Goal: Task Accomplishment & Management: Use online tool/utility

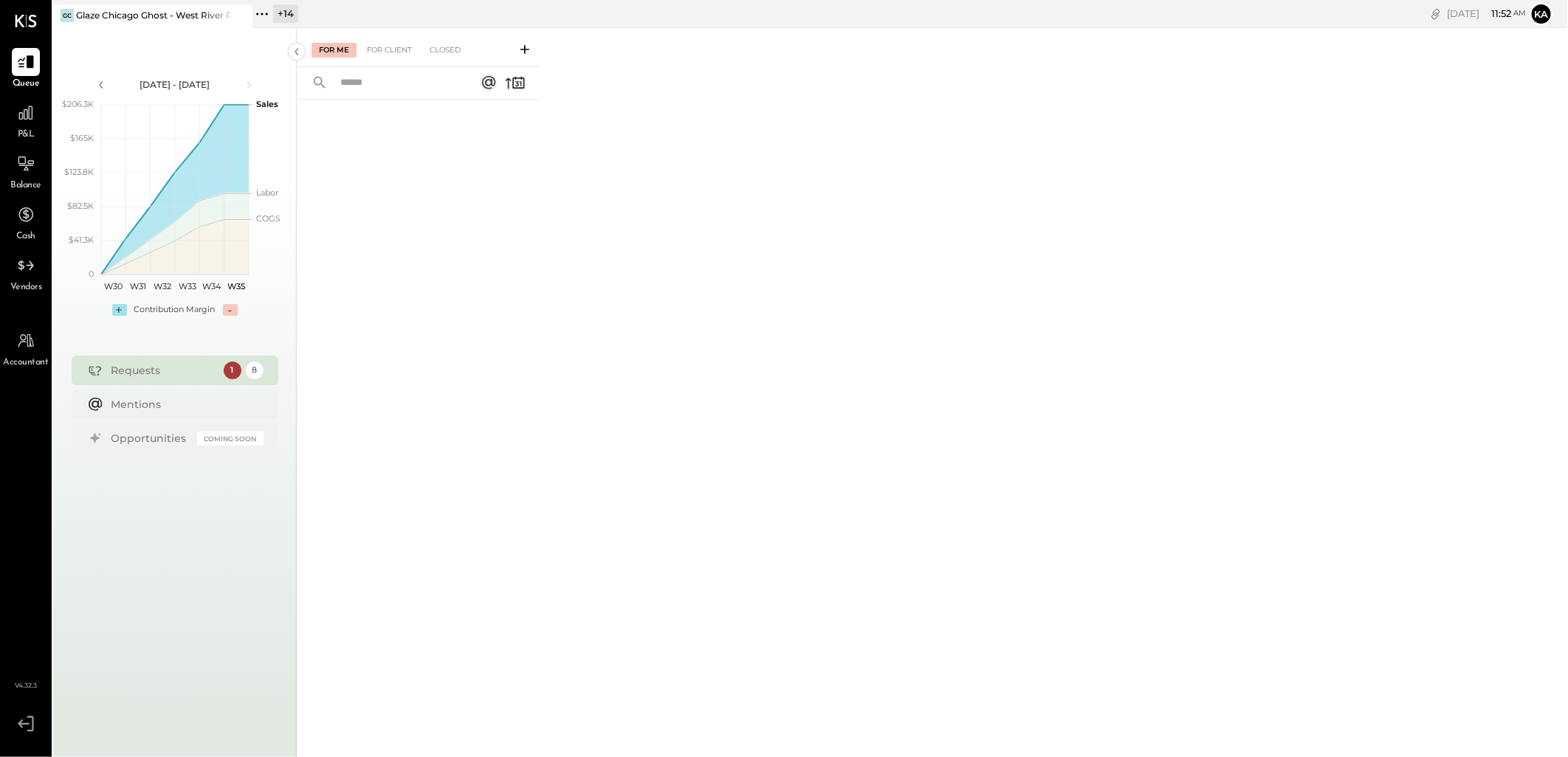
click at [262, 12] on icon at bounding box center [262, 14] width 20 height 20
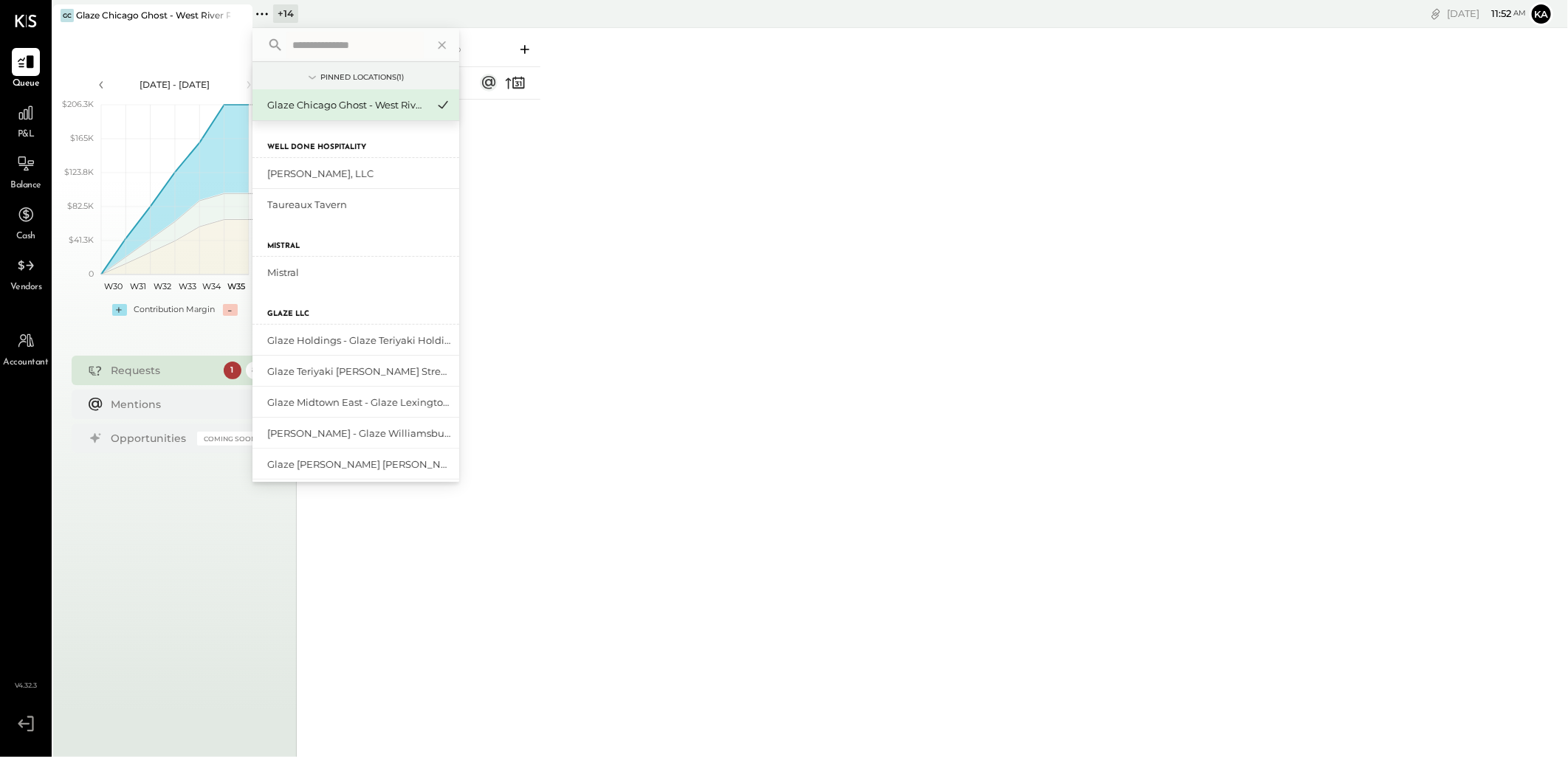
click at [328, 45] on input "text" at bounding box center [355, 45] width 137 height 27
click at [439, 47] on icon at bounding box center [442, 45] width 7 height 7
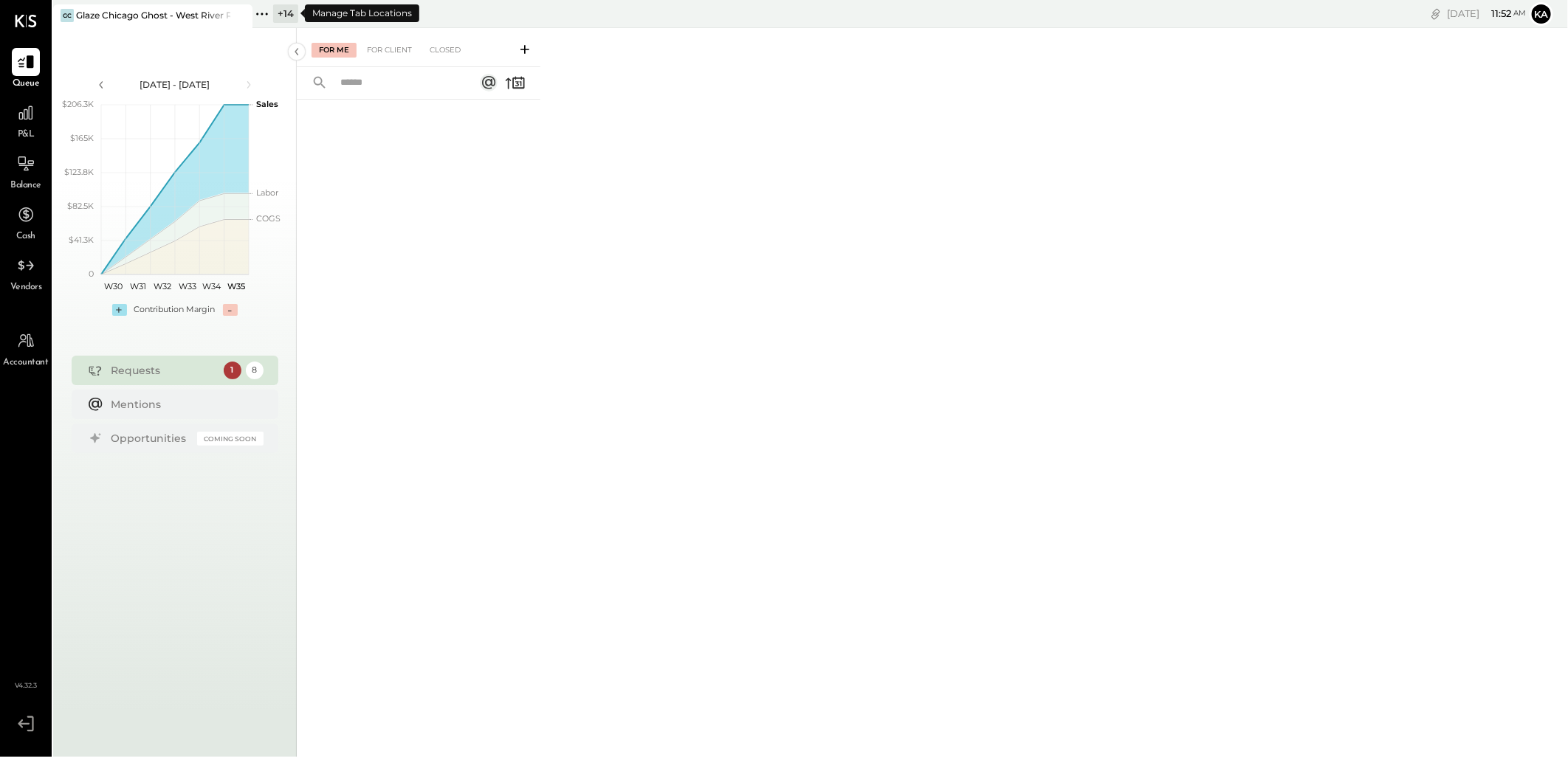
click at [262, 11] on icon at bounding box center [262, 14] width 20 height 20
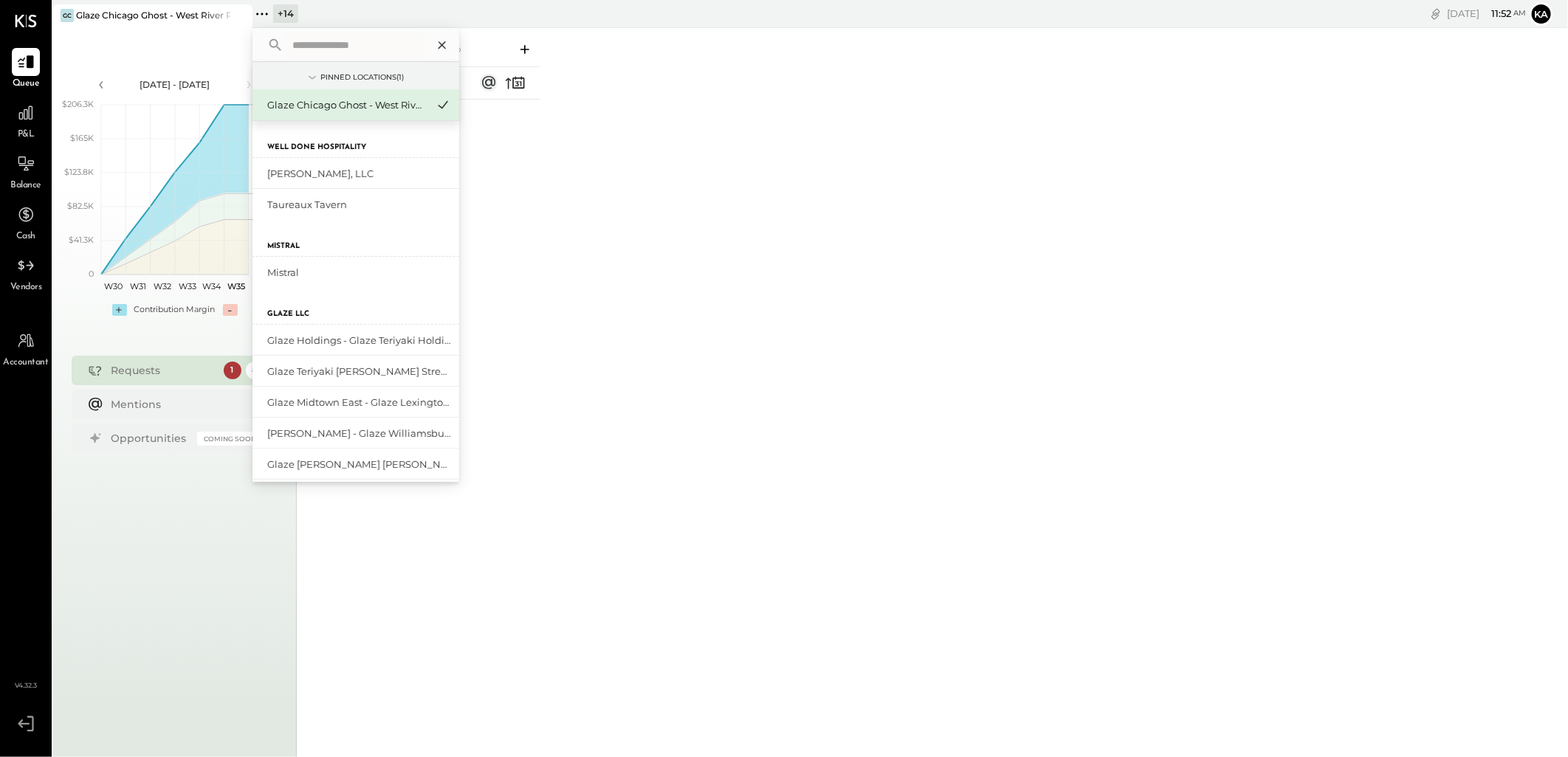
click at [438, 43] on icon at bounding box center [443, 45] width 20 height 20
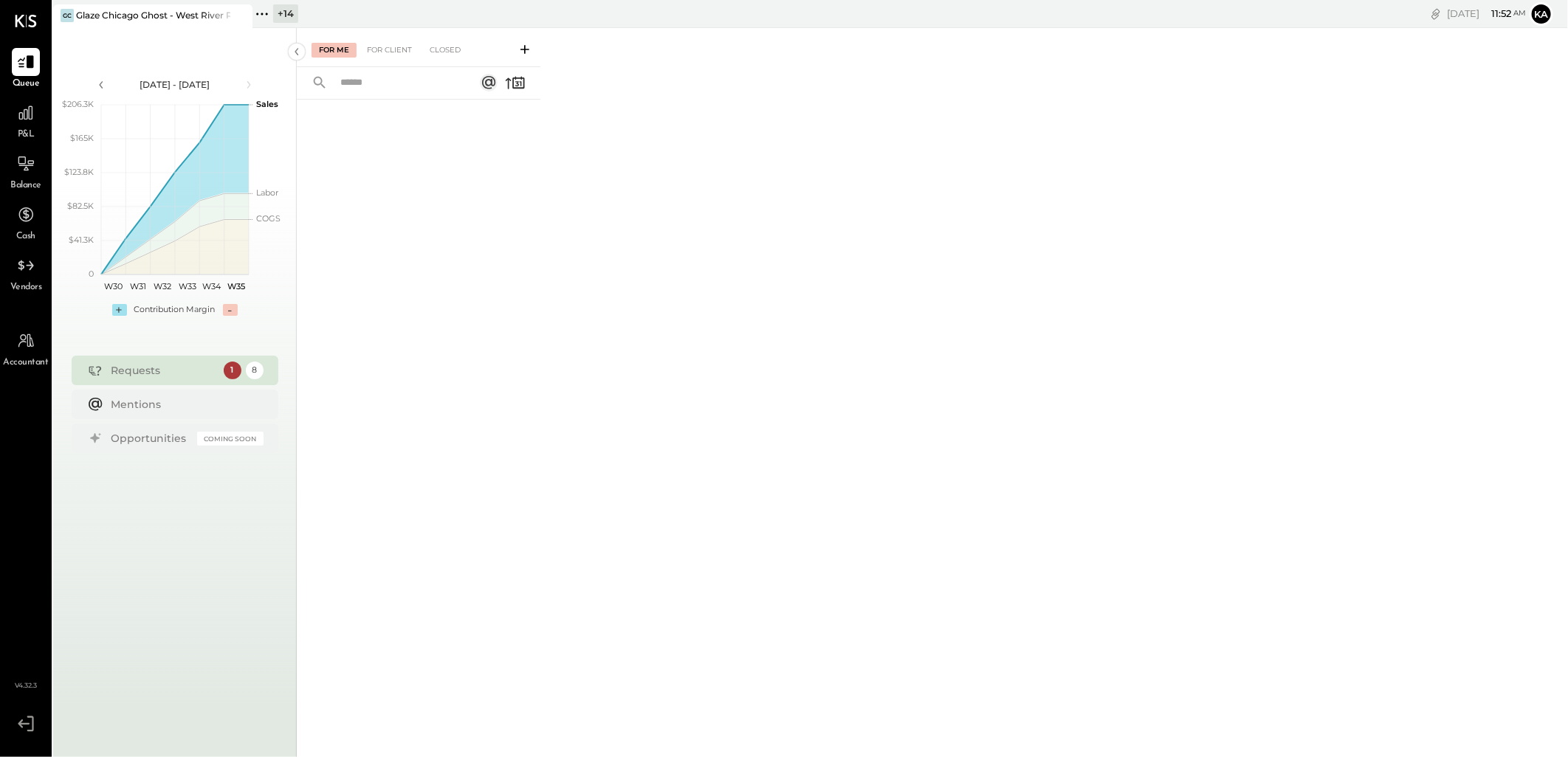
click at [263, 11] on icon at bounding box center [262, 14] width 20 height 20
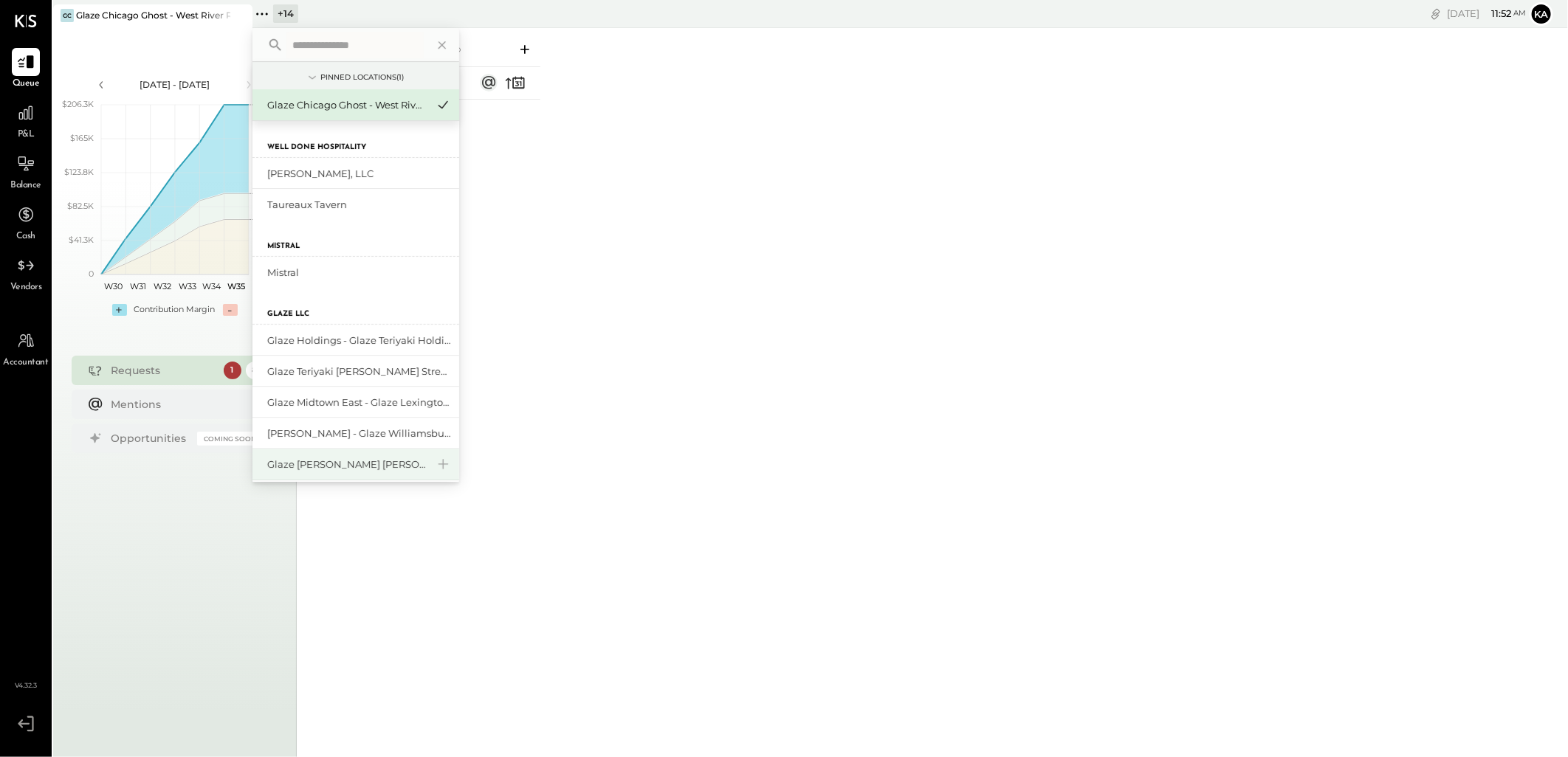
click at [311, 468] on div "Glaze [PERSON_NAME] [PERSON_NAME] LLC" at bounding box center [347, 465] width 159 height 14
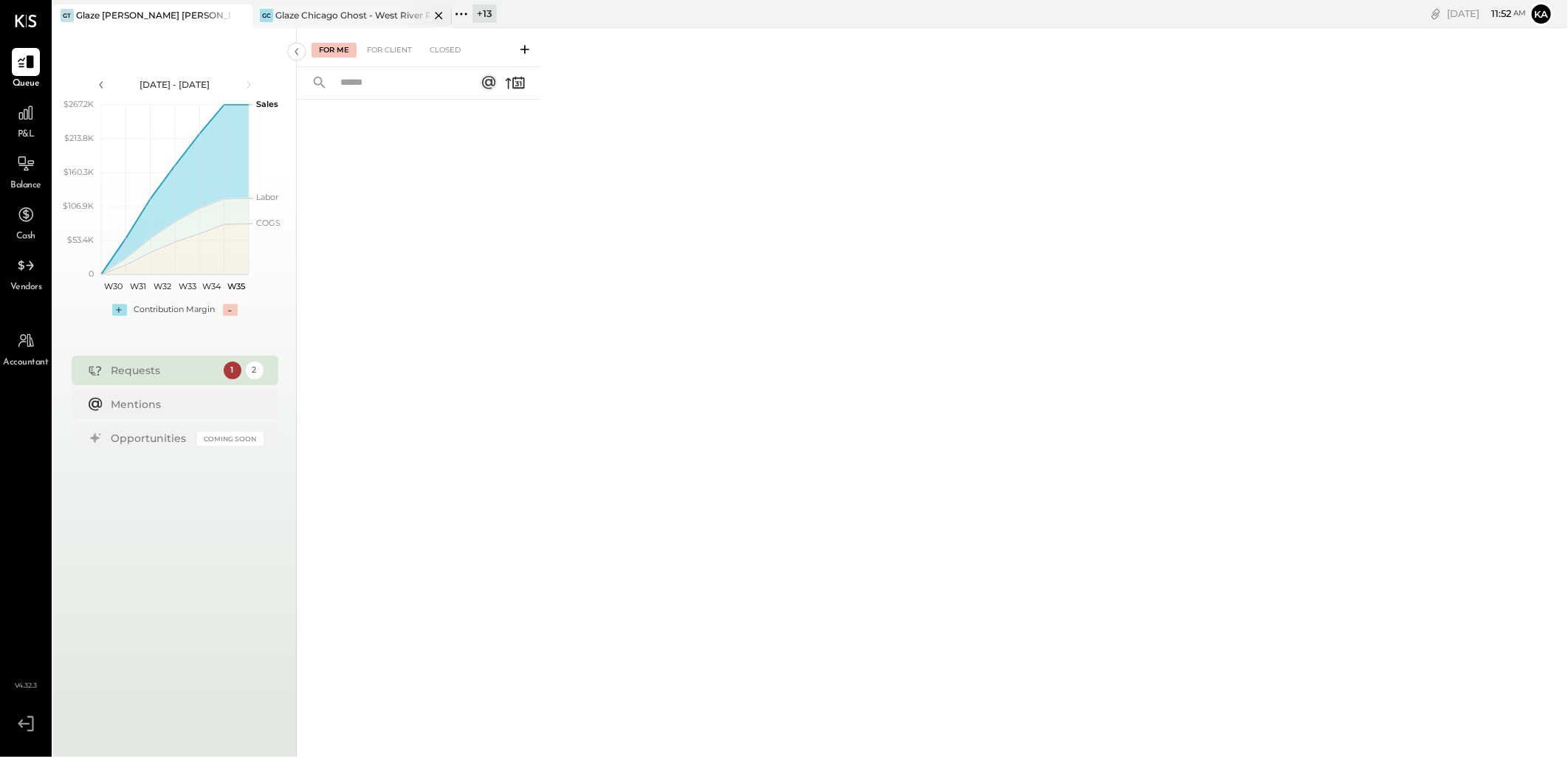
click at [440, 16] on icon at bounding box center [438, 15] width 7 height 7
click at [20, 339] on icon at bounding box center [26, 341] width 20 height 20
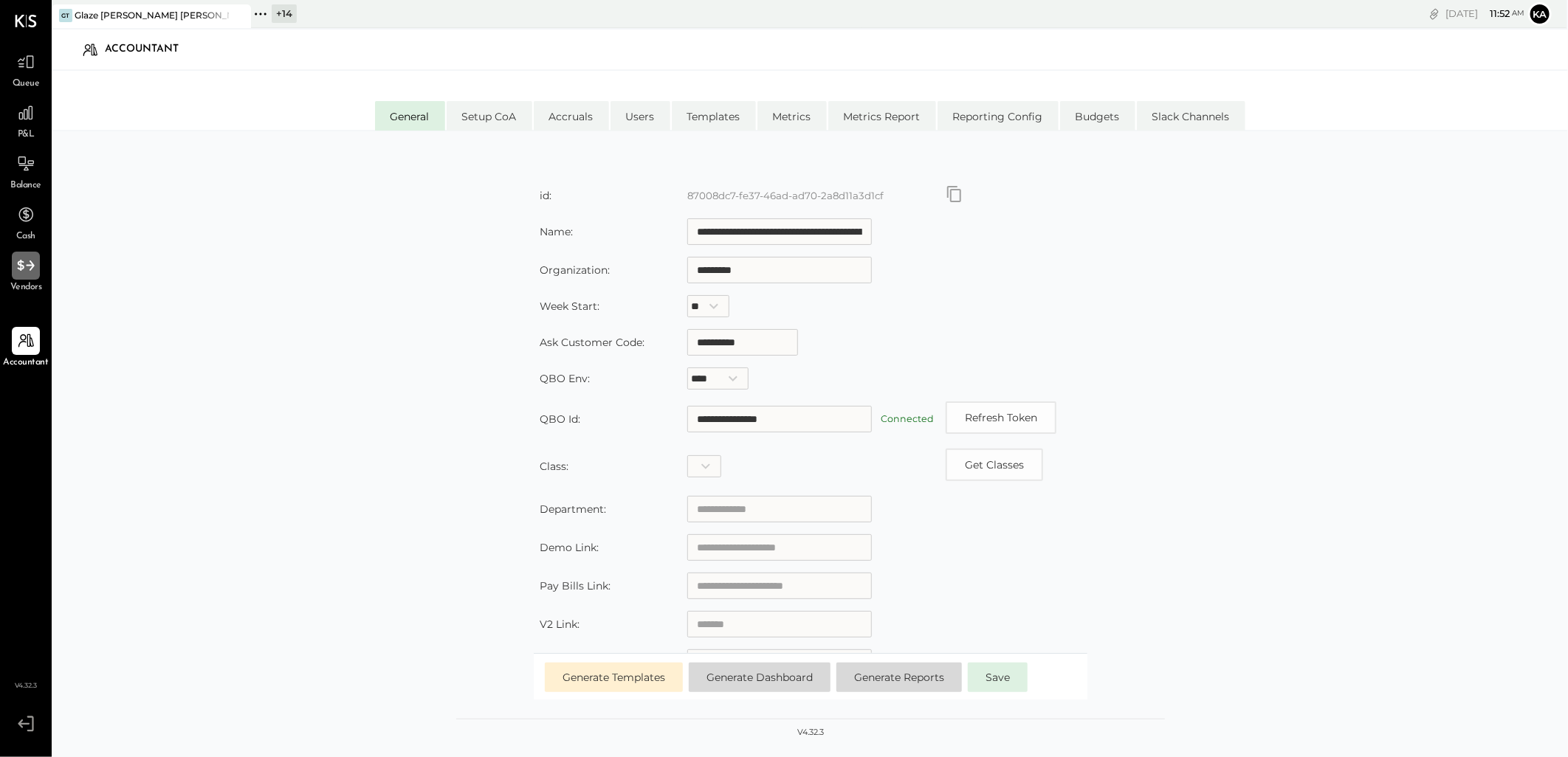
click at [24, 267] on icon at bounding box center [26, 266] width 20 height 20
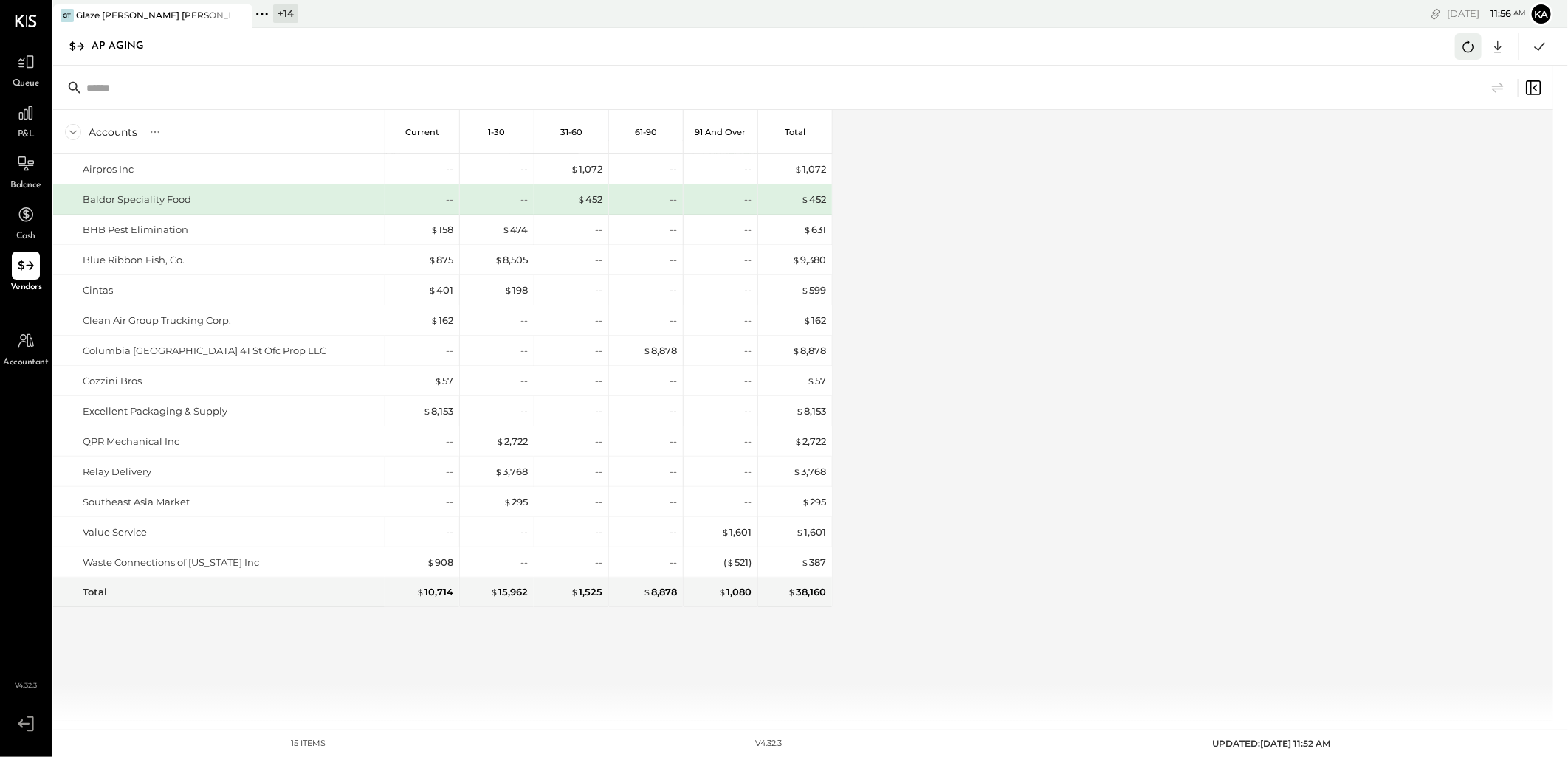
click at [1466, 50] on icon at bounding box center [1468, 47] width 20 height 20
click at [1497, 41] on icon at bounding box center [1498, 47] width 7 height 12
click at [1468, 130] on div "Excel" at bounding box center [1452, 132] width 118 height 31
click at [1015, 367] on div "Accounts S % GL Current 1-30 31-60 61-90 91 and Over Total Airpros Inc Baldor S…" at bounding box center [804, 416] width 1502 height 611
click at [1147, 460] on div "Accounts S % GL Current 1-30 31-60 61-90 91 and Over Total Airpros Inc Baldor S…" at bounding box center [804, 416] width 1502 height 611
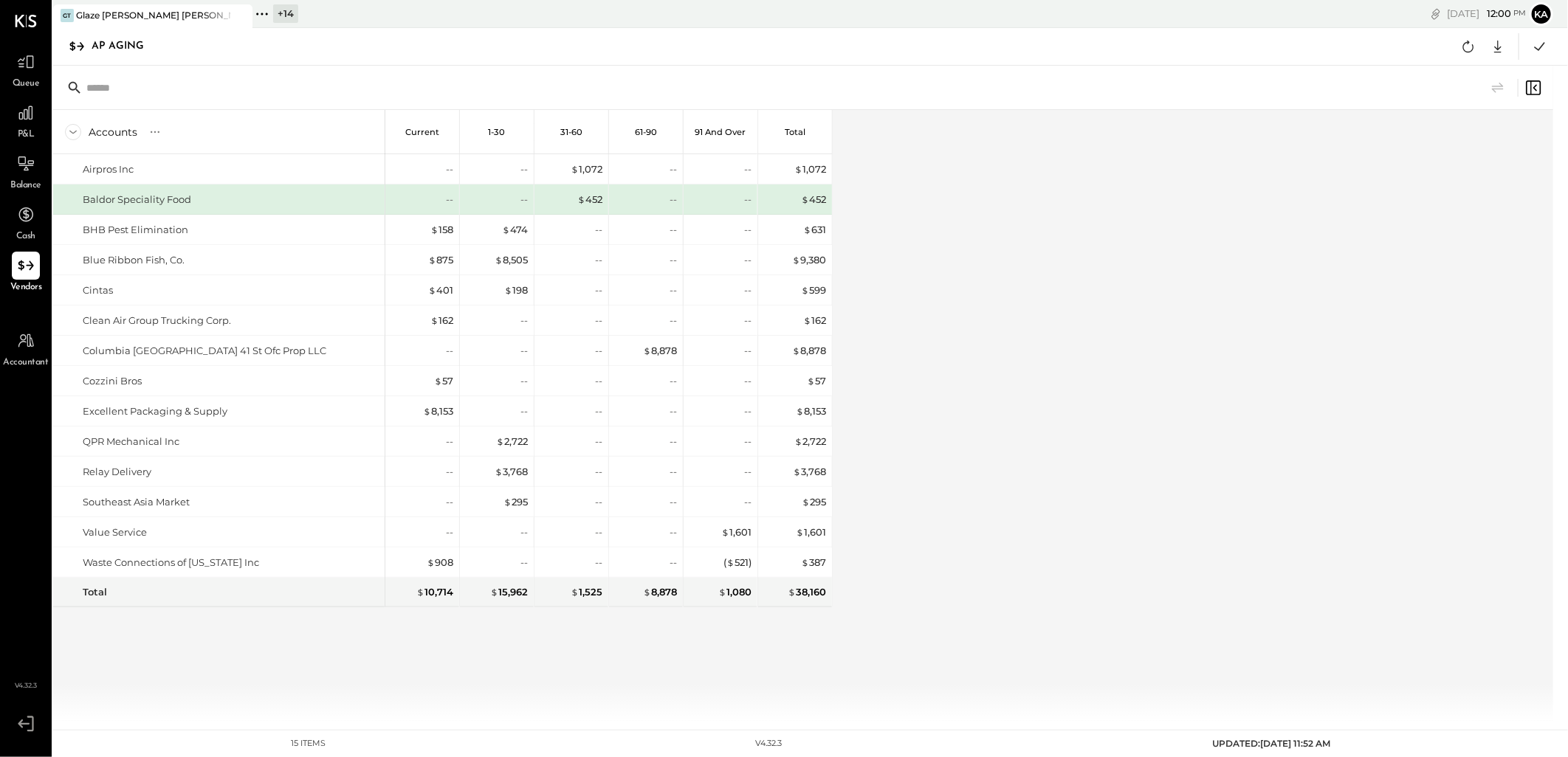
click at [257, 15] on icon at bounding box center [262, 14] width 20 height 20
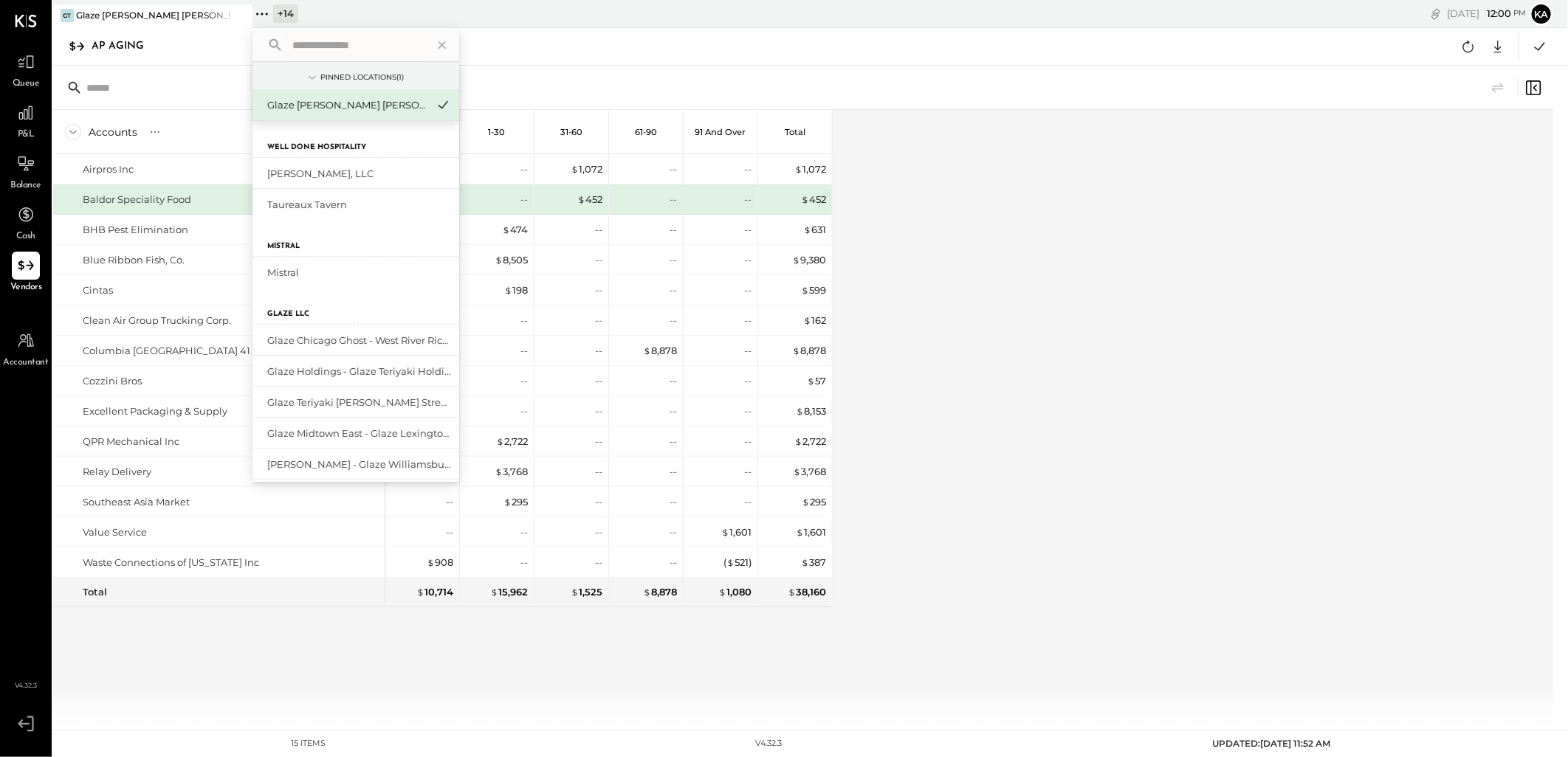
click at [316, 38] on input "text" at bounding box center [355, 45] width 137 height 27
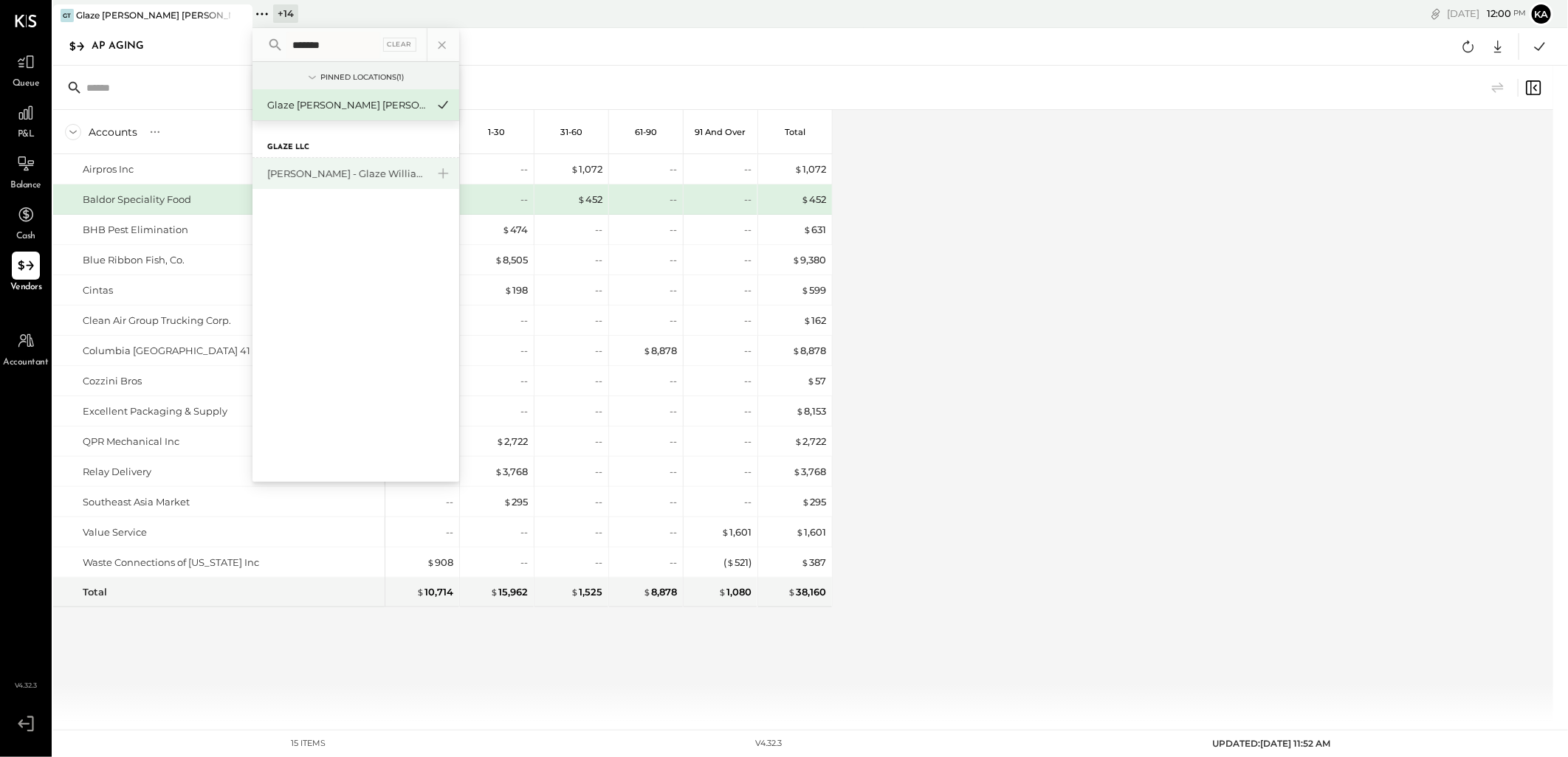
type input "*******"
click at [329, 179] on div "[PERSON_NAME] - Glaze Williamsburg One LLC" at bounding box center [347, 174] width 159 height 14
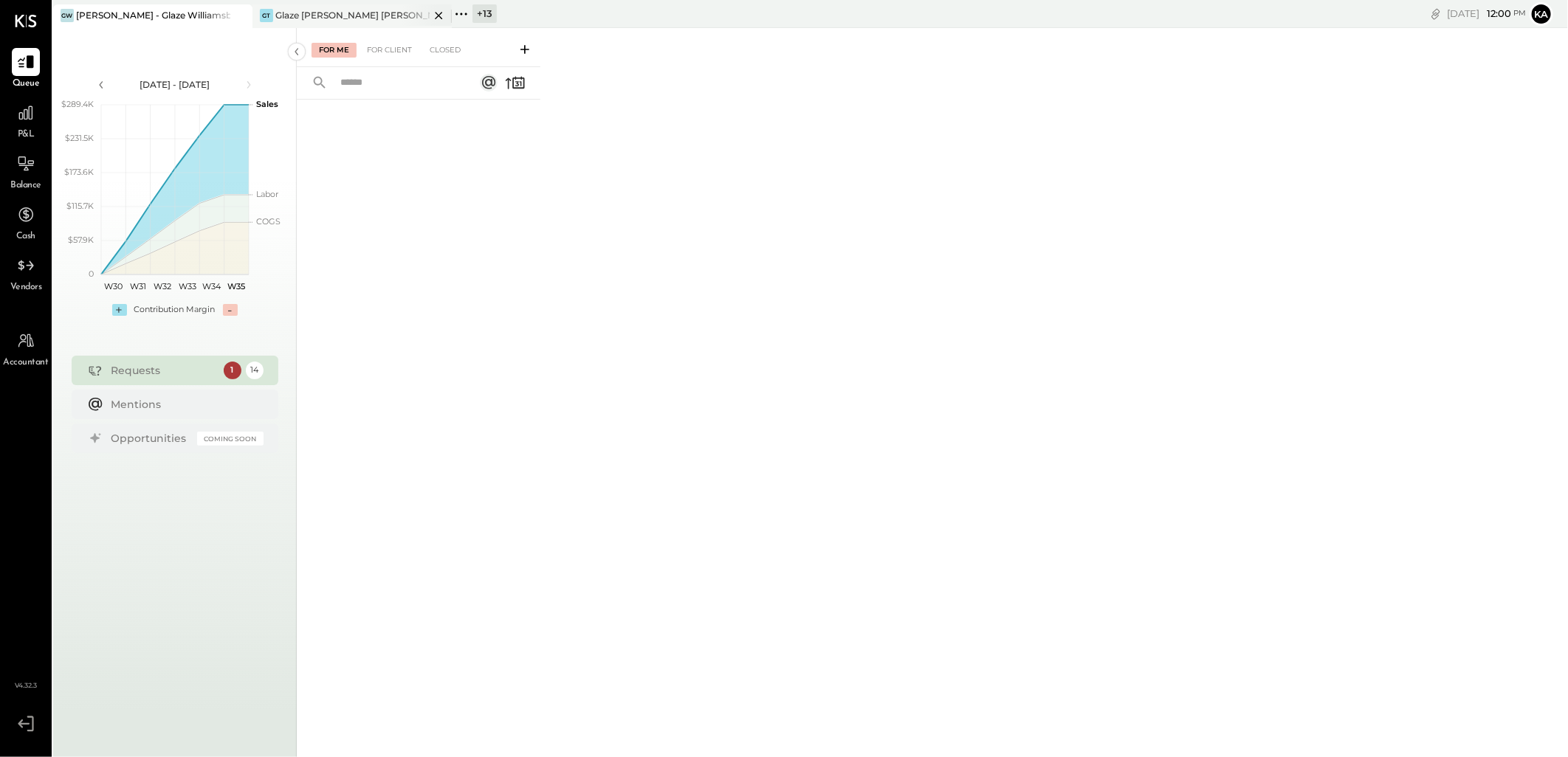
click at [441, 13] on icon at bounding box center [438, 15] width 19 height 18
click at [24, 270] on icon at bounding box center [26, 266] width 20 height 20
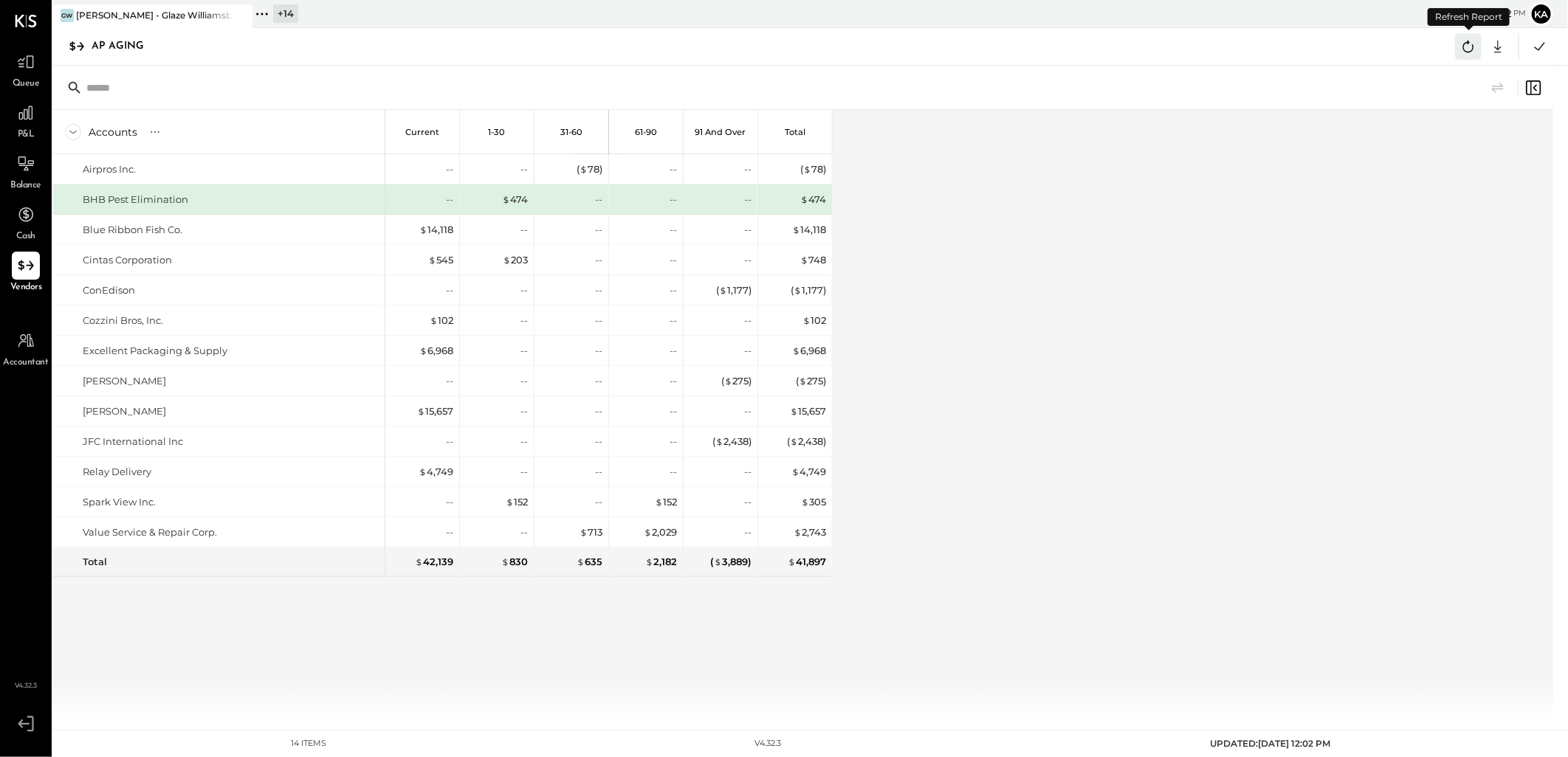
click at [1464, 45] on icon at bounding box center [1468, 46] width 11 height 12
click at [1500, 45] on icon at bounding box center [1498, 47] width 20 height 20
click at [1444, 133] on div "Excel" at bounding box center [1452, 132] width 118 height 31
click at [1008, 456] on div "Accounts S % GL Current 1-30 31-60 61-90 91 and Over Total Airpros Inc. BHB Pes…" at bounding box center [804, 416] width 1502 height 611
click at [257, 15] on icon at bounding box center [262, 14] width 20 height 20
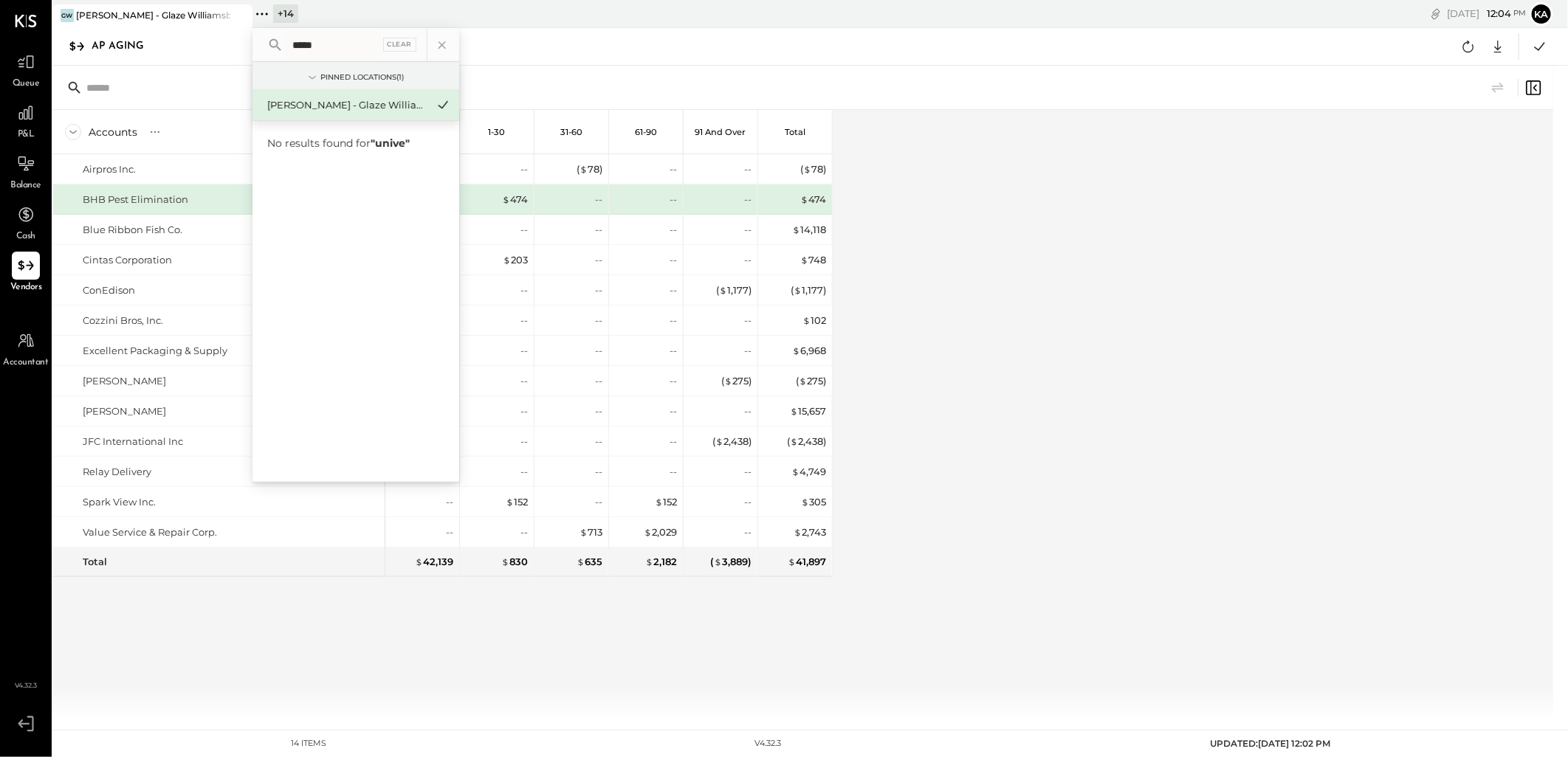
click at [340, 48] on input "*****" at bounding box center [332, 45] width 93 height 27
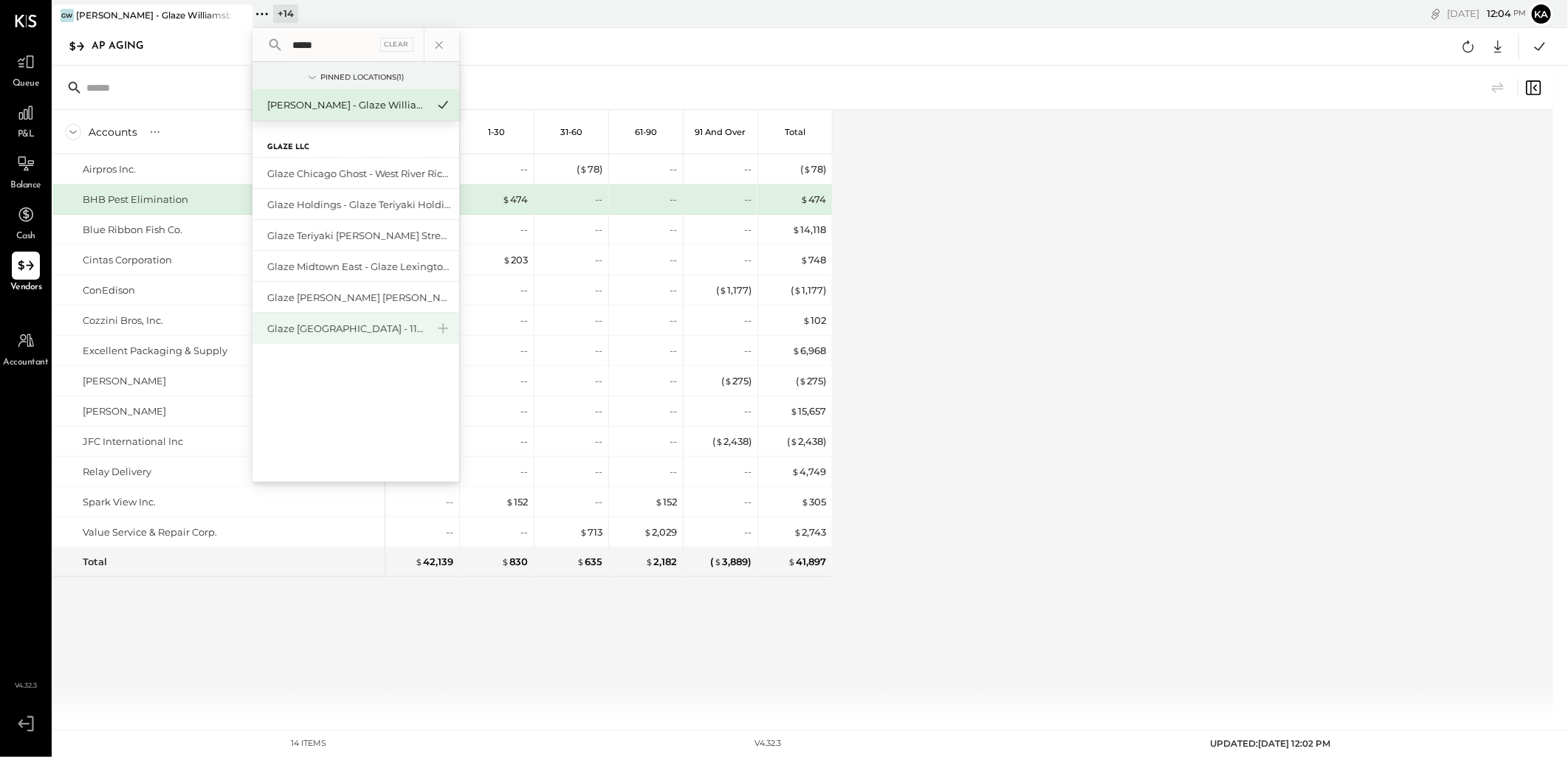
type input "*****"
click at [355, 325] on div "Glaze [GEOGRAPHIC_DATA] - 110 Uni" at bounding box center [347, 329] width 159 height 14
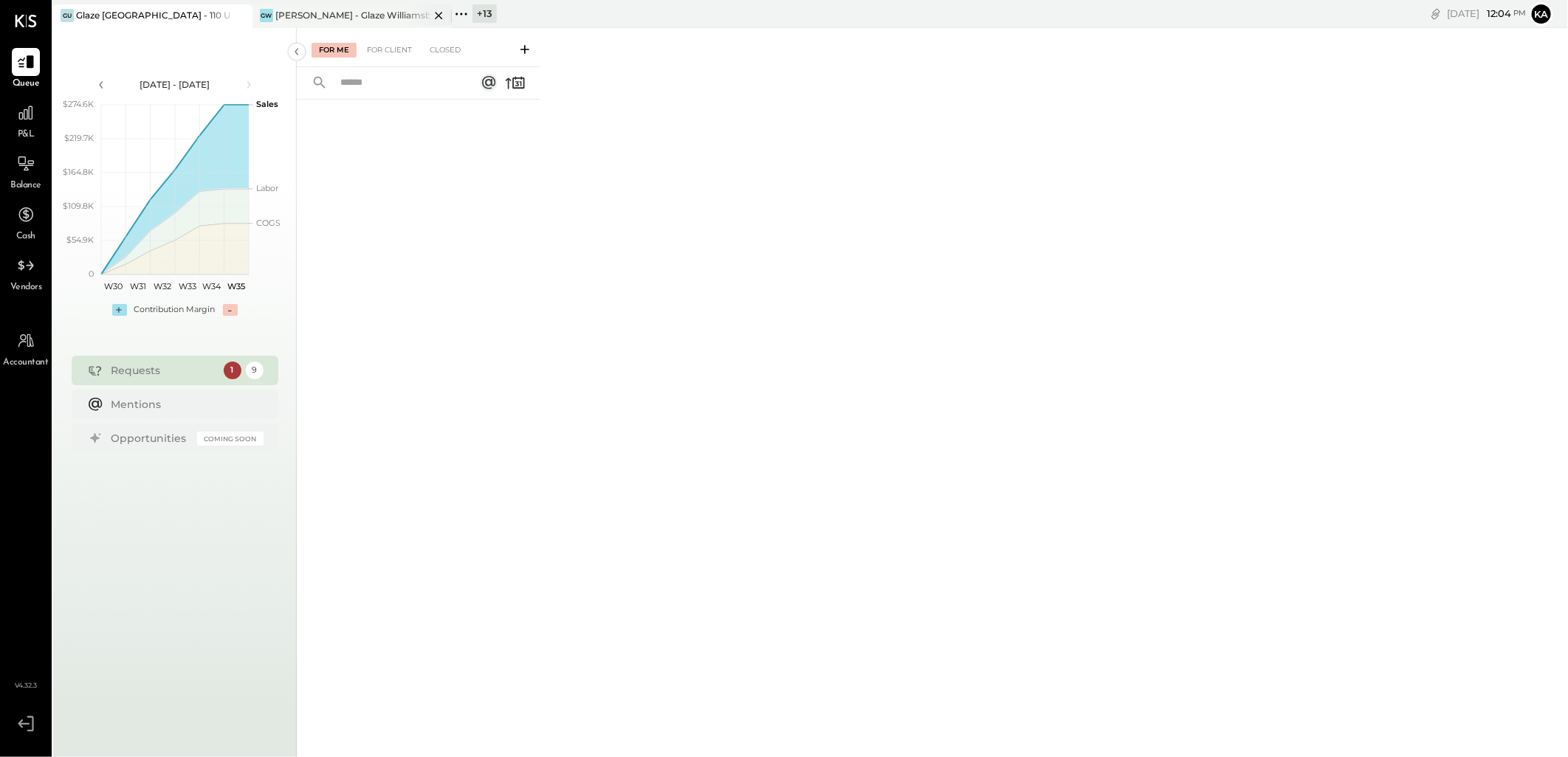
click at [443, 13] on icon at bounding box center [438, 15] width 19 height 18
click at [30, 274] on icon at bounding box center [26, 266] width 20 height 20
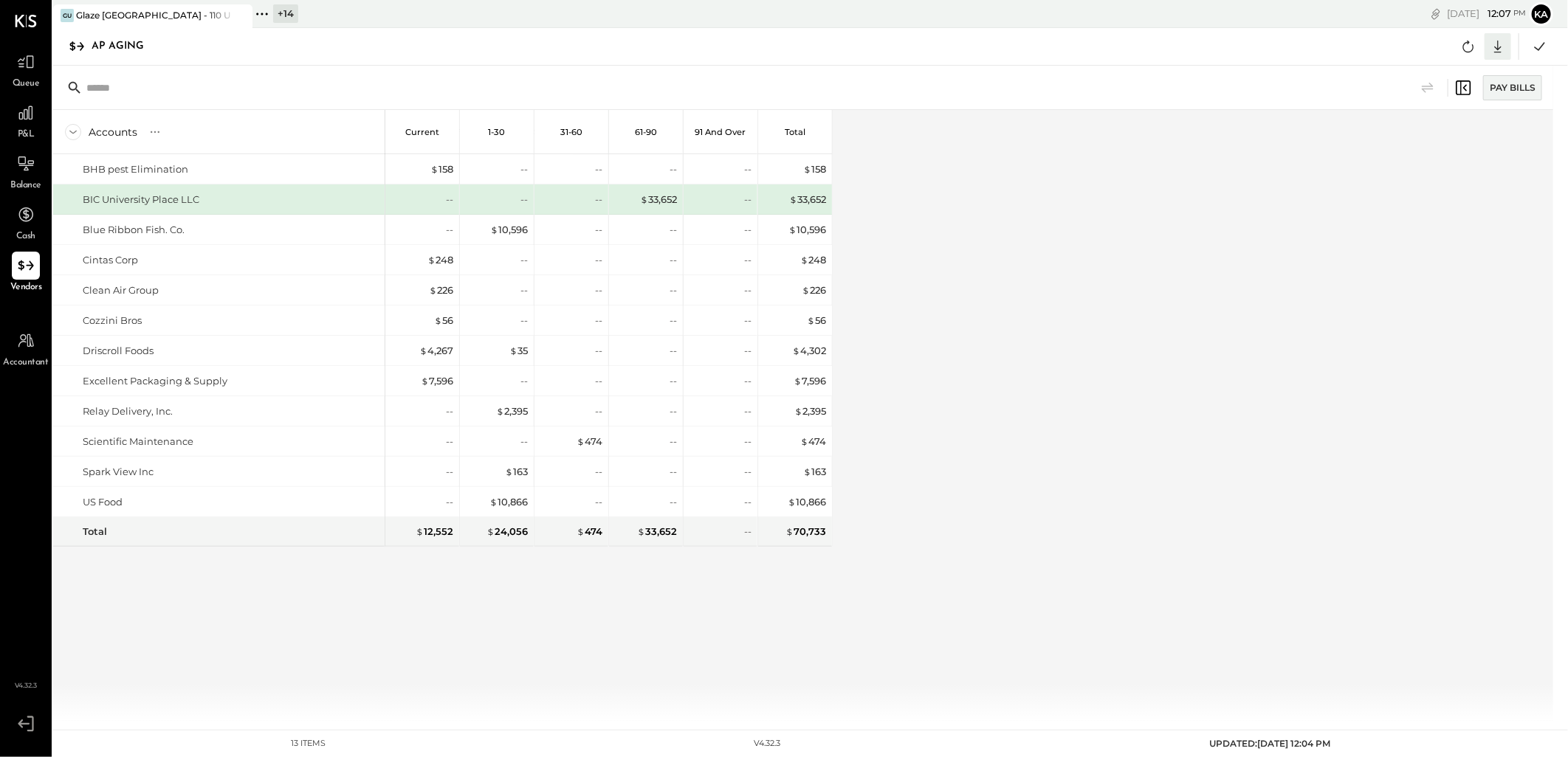
click at [1500, 43] on icon at bounding box center [1498, 47] width 20 height 20
click at [1447, 137] on div "Excel" at bounding box center [1452, 132] width 118 height 31
click at [1085, 339] on div "Accounts S % GL Current 1-30 31-60 61-90 91 and Over Total BHB pest Elimination…" at bounding box center [804, 416] width 1502 height 611
click at [260, 11] on icon at bounding box center [262, 14] width 20 height 20
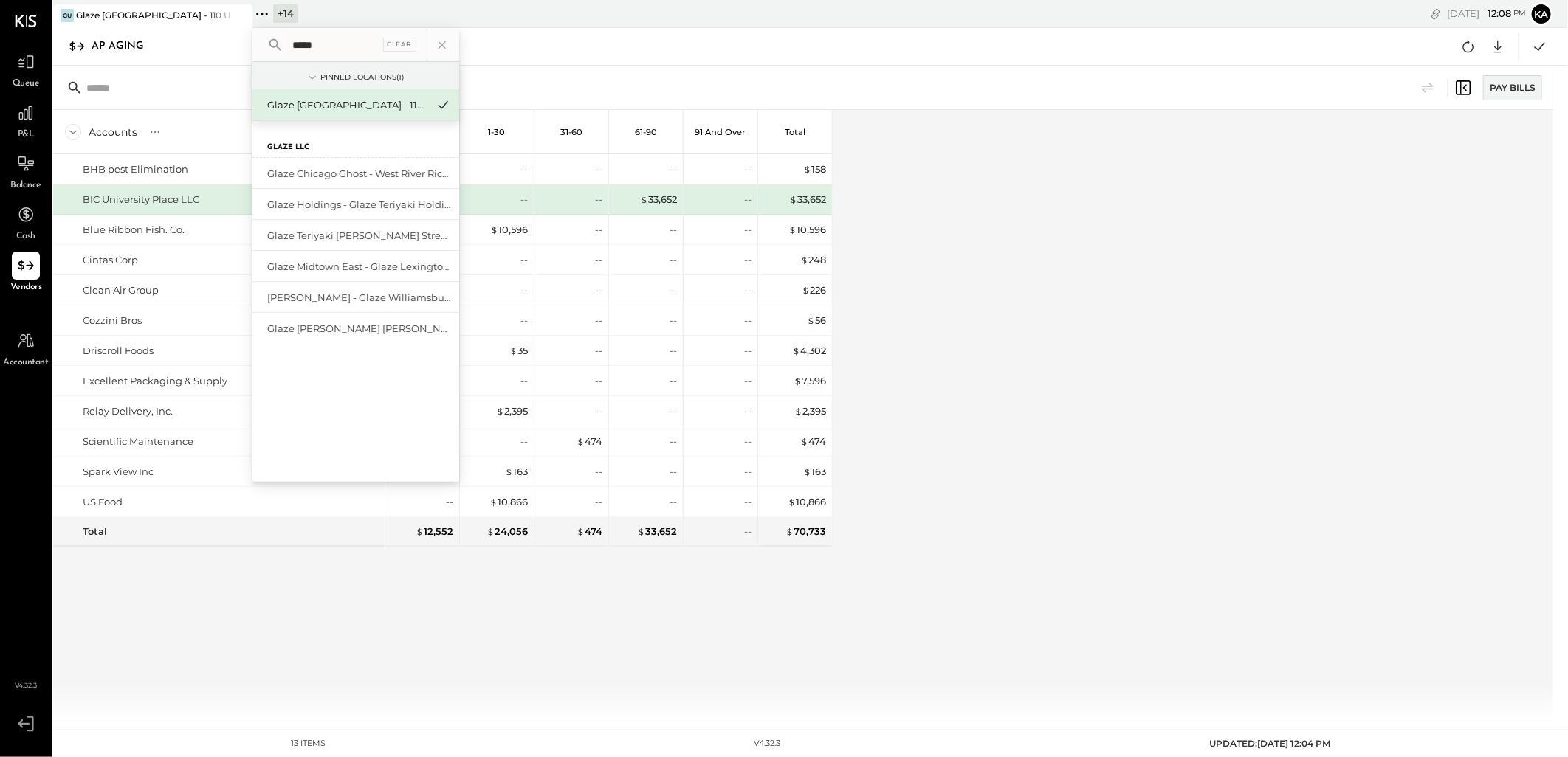
type input "*****"
click at [372, 271] on div "Glaze Midtown East - Glaze Lexington One LLC" at bounding box center [347, 267] width 159 height 14
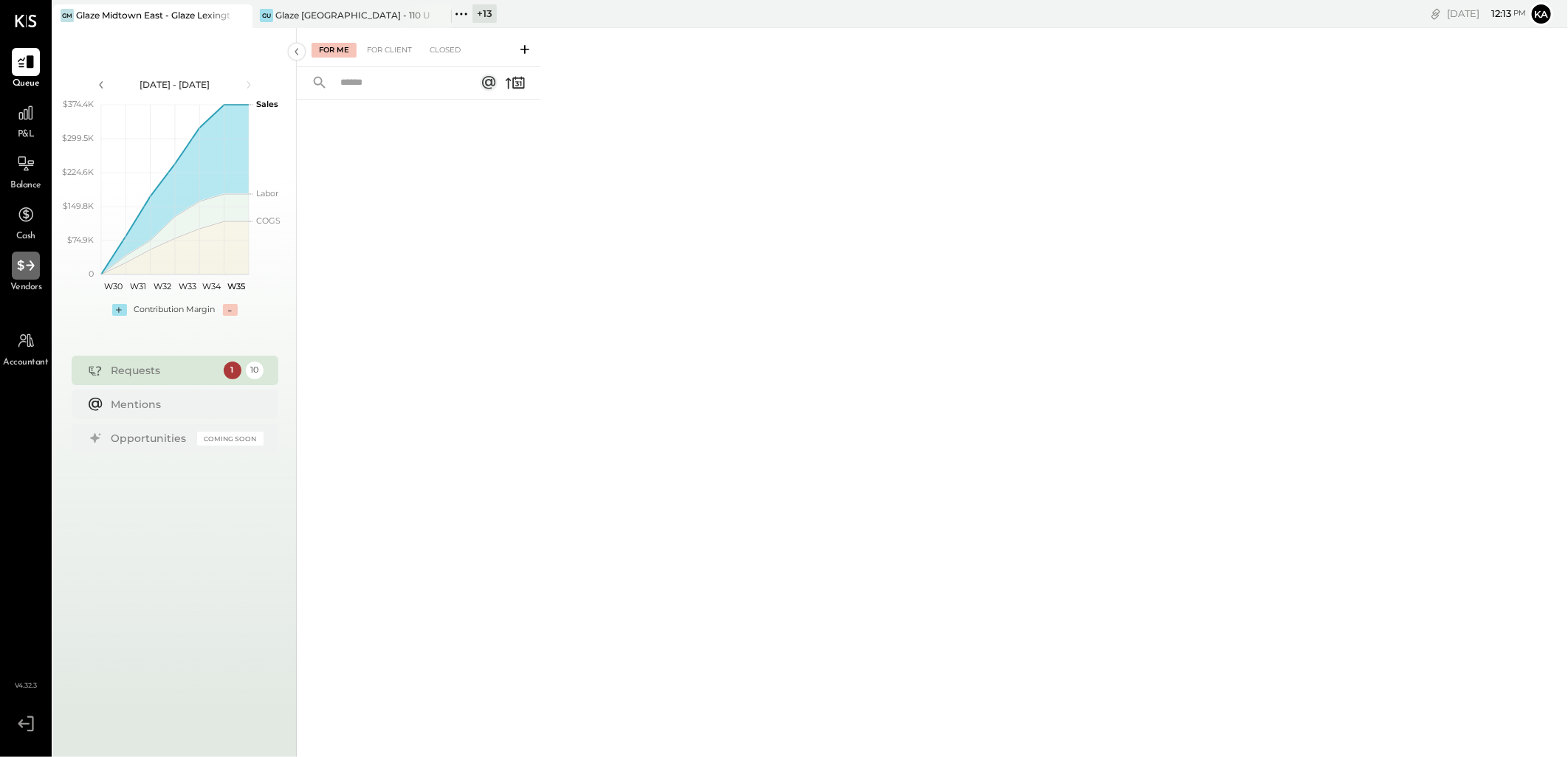
click at [23, 273] on icon at bounding box center [26, 266] width 20 height 20
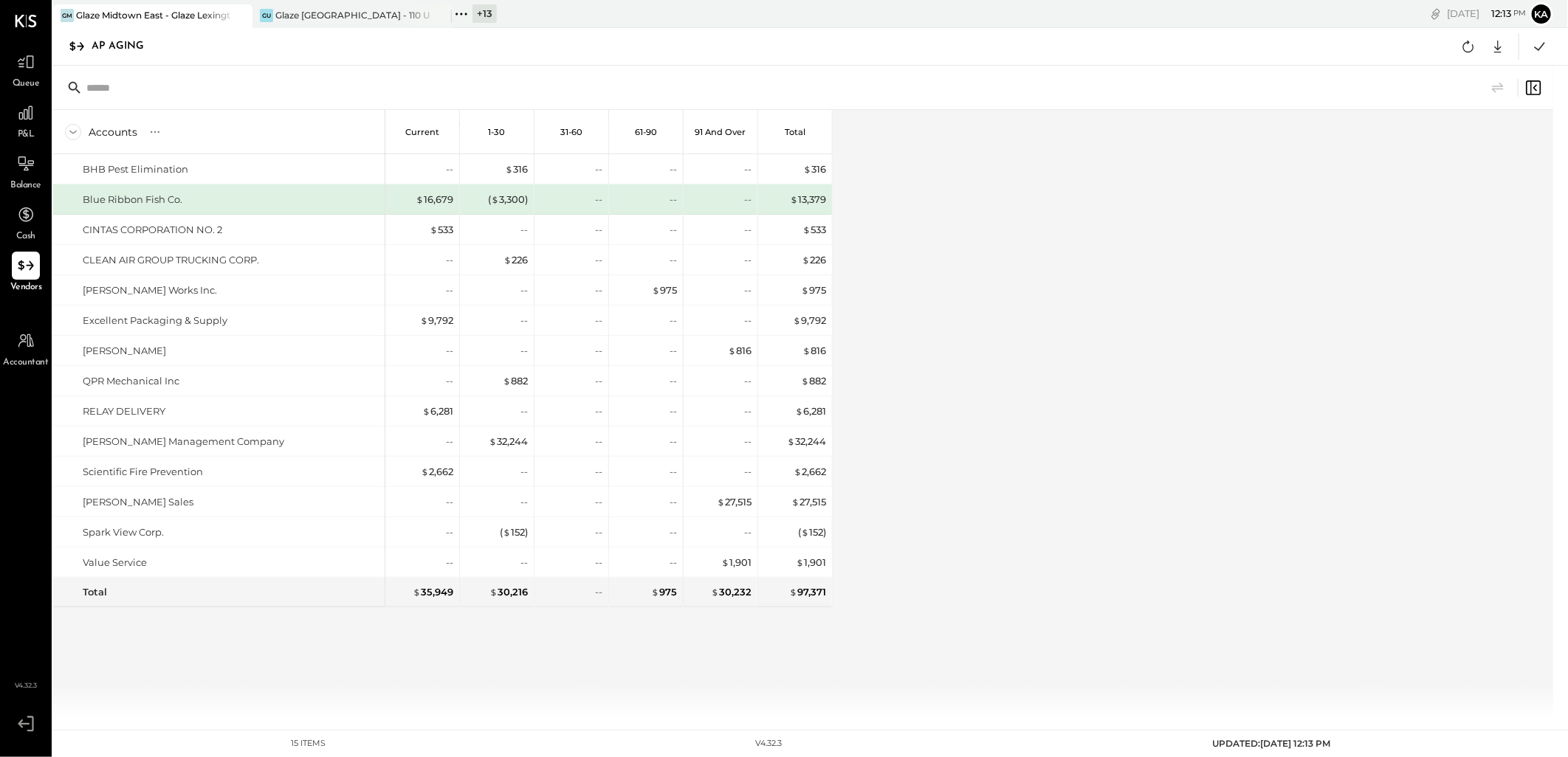
drag, startPoint x: 1004, startPoint y: 274, endPoint x: 1057, endPoint y: 290, distance: 55.4
click at [1004, 275] on div "Accounts S % GL Current 1-30 31-60 61-90 91 and Over Total BHB Pest Elimination…" at bounding box center [804, 416] width 1502 height 611
click at [440, 11] on icon at bounding box center [438, 15] width 19 height 18
click at [1495, 50] on icon at bounding box center [1498, 47] width 20 height 20
click at [1460, 123] on div "Excel" at bounding box center [1452, 132] width 118 height 31
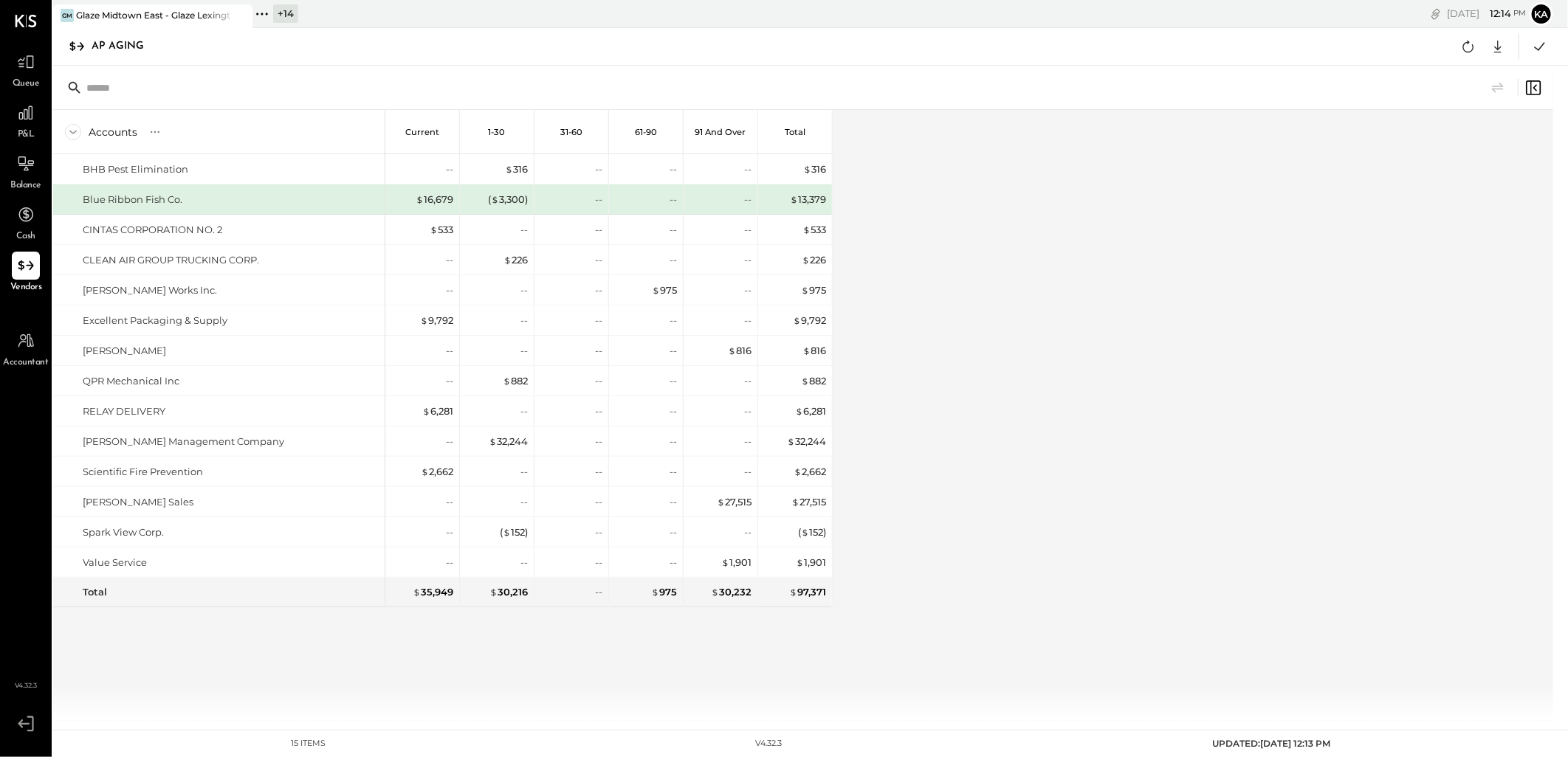
click at [1085, 439] on div "Accounts S % GL Current 1-30 31-60 61-90 91 and Over Total BHB Pest Elimination…" at bounding box center [804, 416] width 1502 height 611
drag, startPoint x: 1204, startPoint y: 494, endPoint x: 938, endPoint y: 347, distance: 303.9
click at [1204, 494] on div "Accounts S % GL Current 1-30 31-60 61-90 91 and Over Total BHB Pest Elimination…" at bounding box center [804, 416] width 1502 height 611
click at [261, 12] on icon at bounding box center [262, 14] width 20 height 20
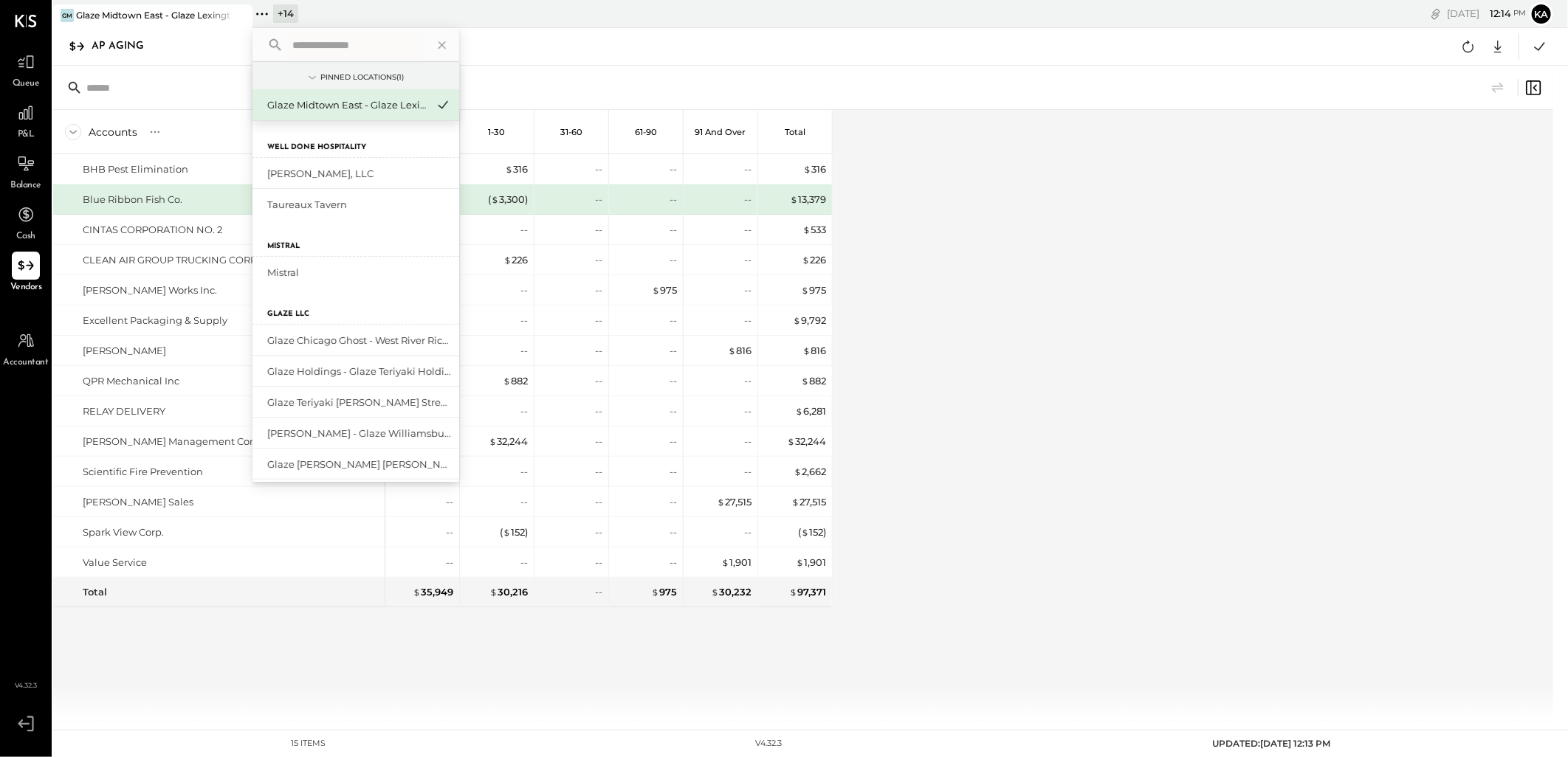
click at [308, 48] on input "text" at bounding box center [355, 45] width 137 height 27
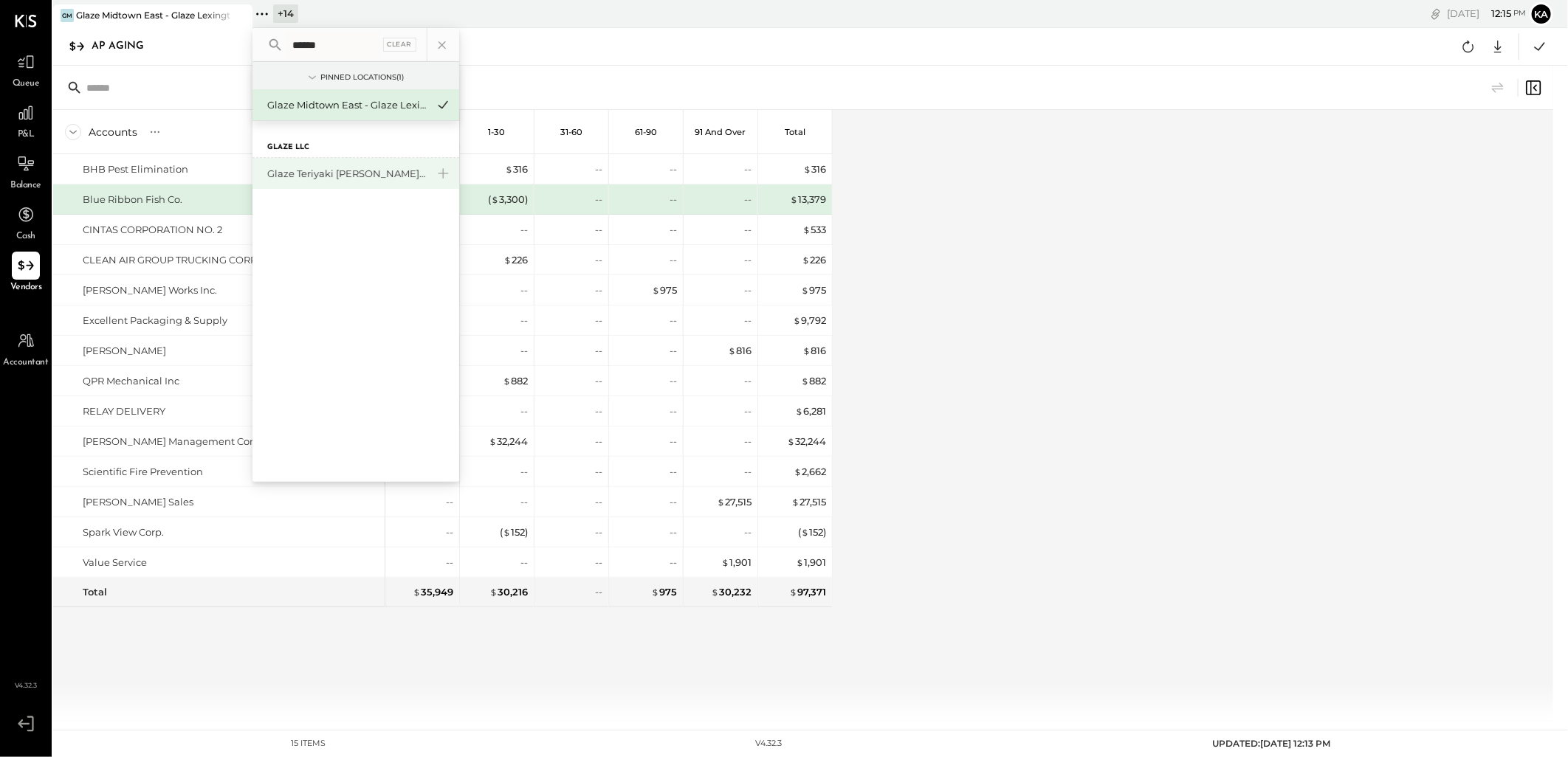
type input "******"
click at [375, 173] on div "Glaze Teriyaki [PERSON_NAME] Street - [PERSON_NAME] River [PERSON_NAME] LLC" at bounding box center [347, 174] width 159 height 14
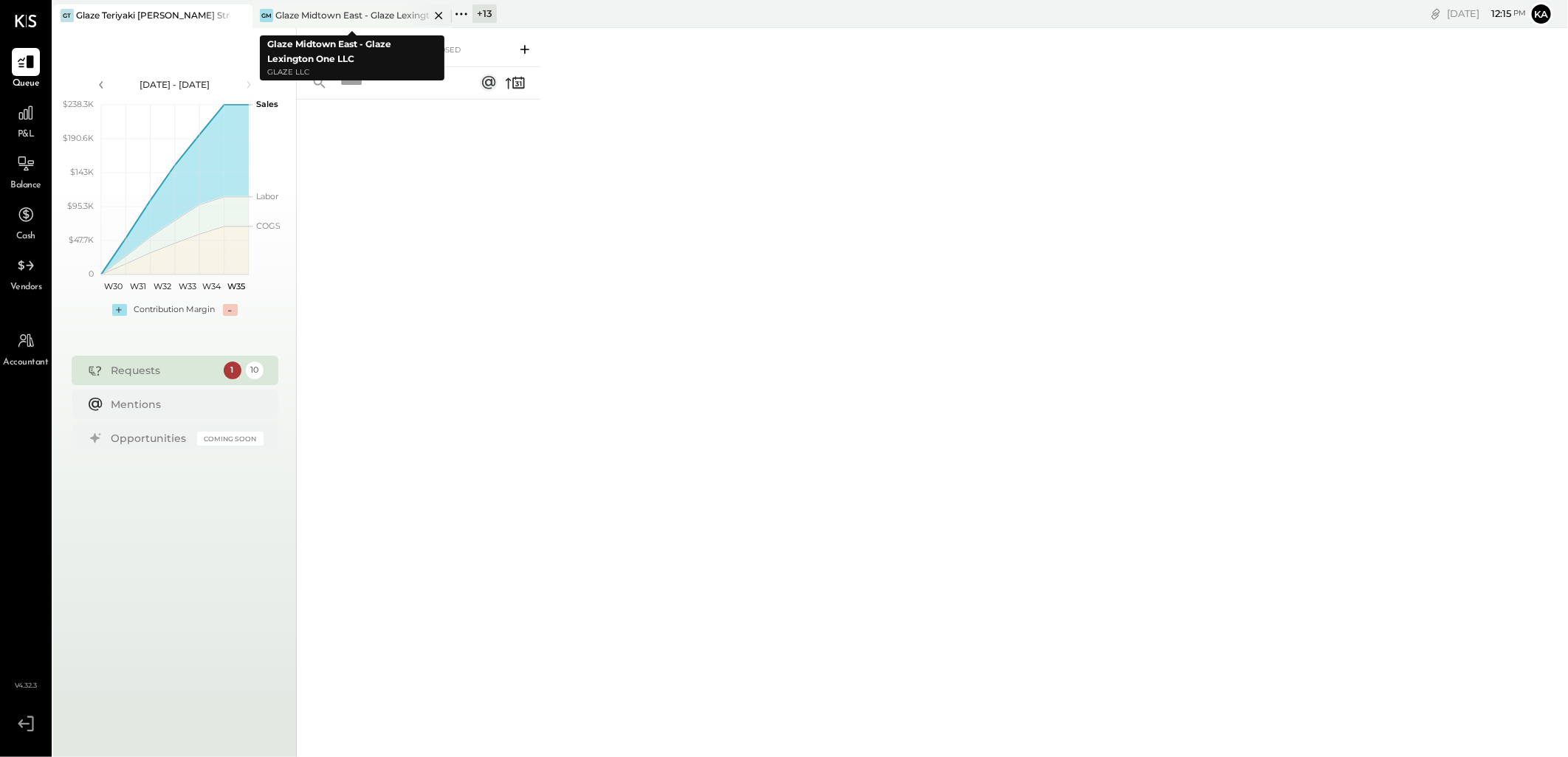
click at [445, 13] on icon at bounding box center [438, 15] width 19 height 18
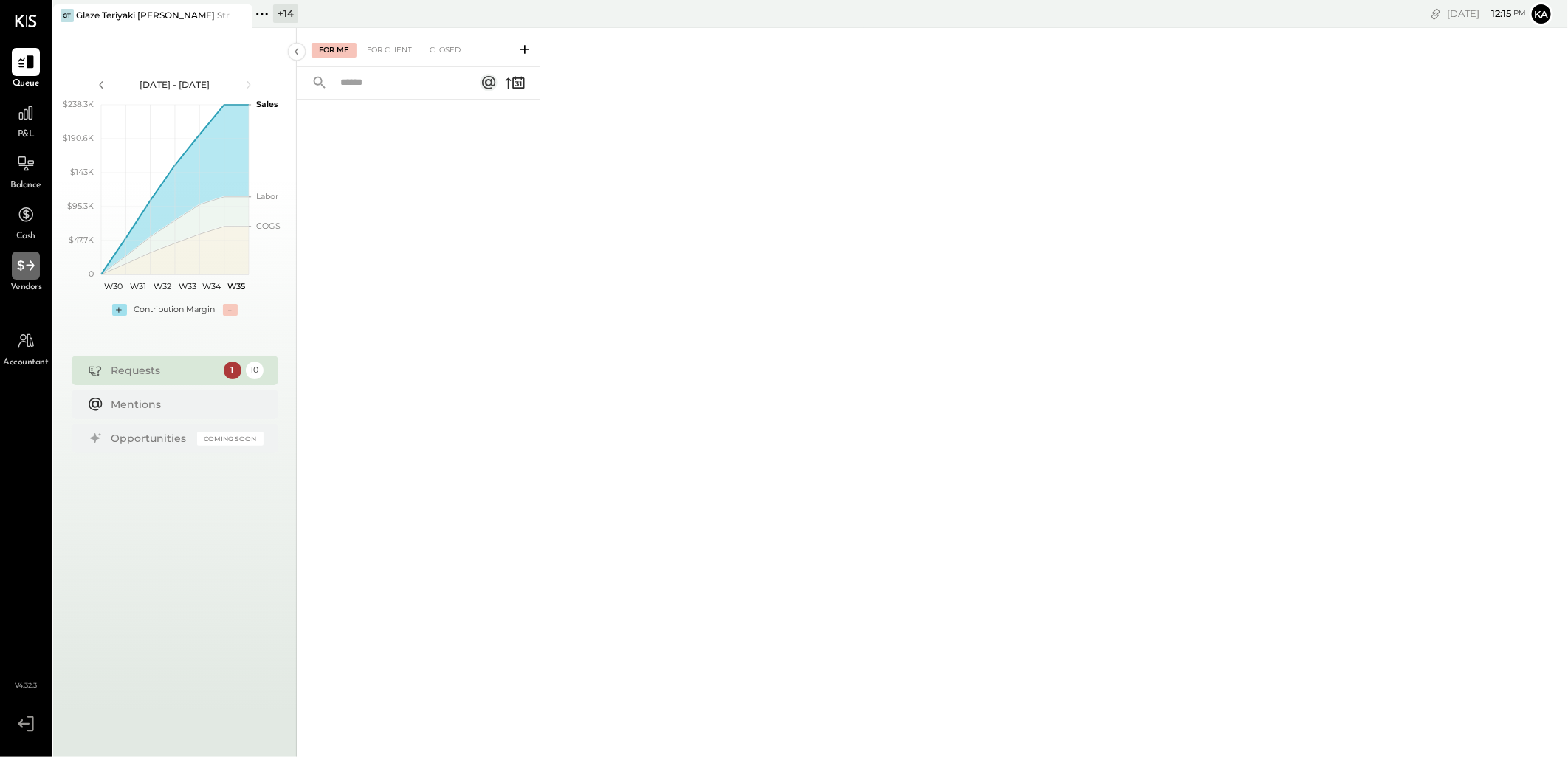
click at [17, 272] on icon at bounding box center [26, 266] width 20 height 20
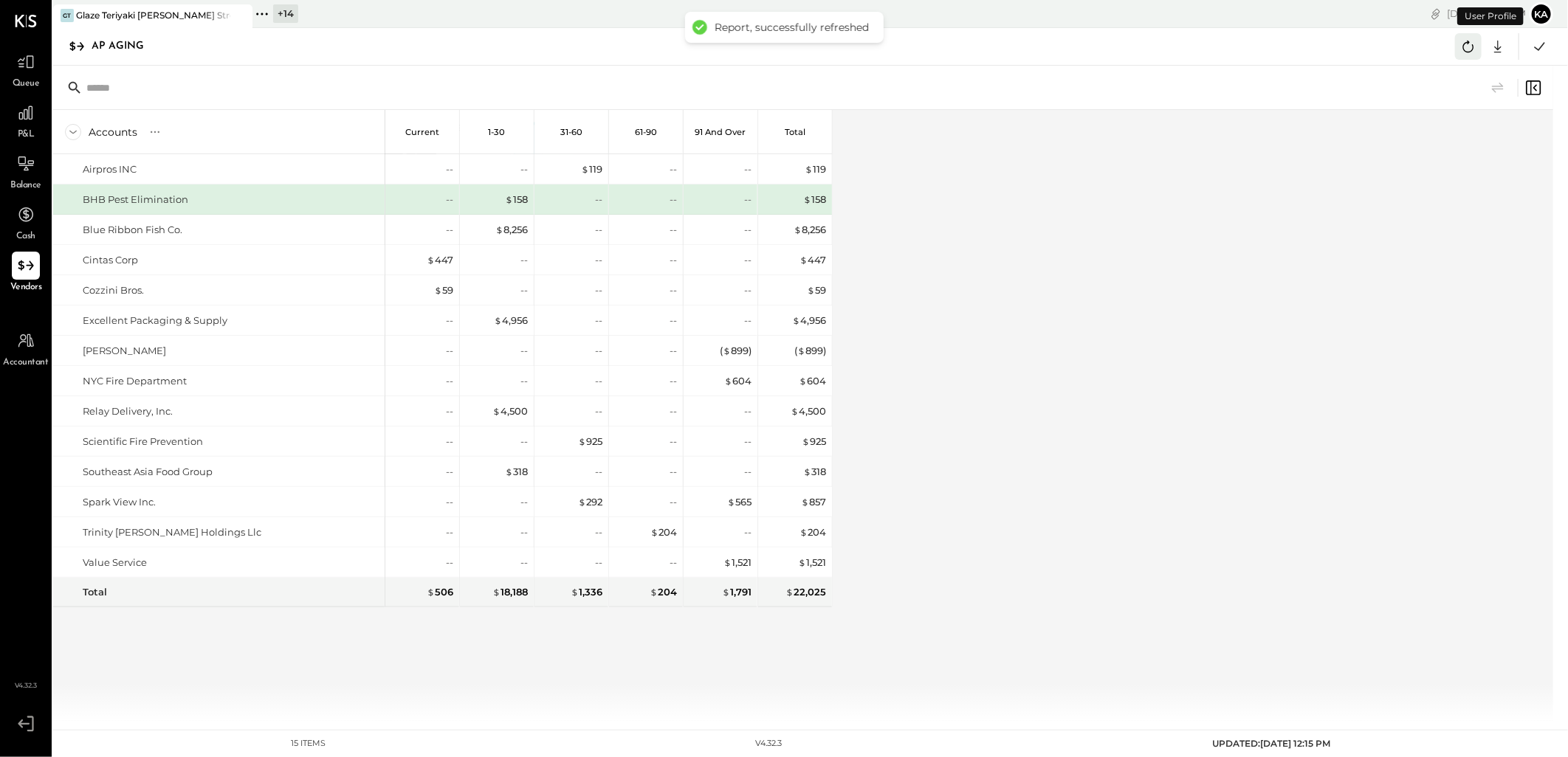
click at [1474, 45] on icon at bounding box center [1468, 47] width 20 height 20
click at [1500, 48] on icon at bounding box center [1498, 47] width 7 height 12
click at [1435, 137] on div "Excel" at bounding box center [1452, 132] width 118 height 31
click at [1043, 466] on div "Accounts S % GL Current 1-30 31-60 61-90 91 and Over Total Airpros INC BHB Pest…" at bounding box center [804, 416] width 1502 height 611
click at [255, 15] on icon at bounding box center [262, 14] width 20 height 20
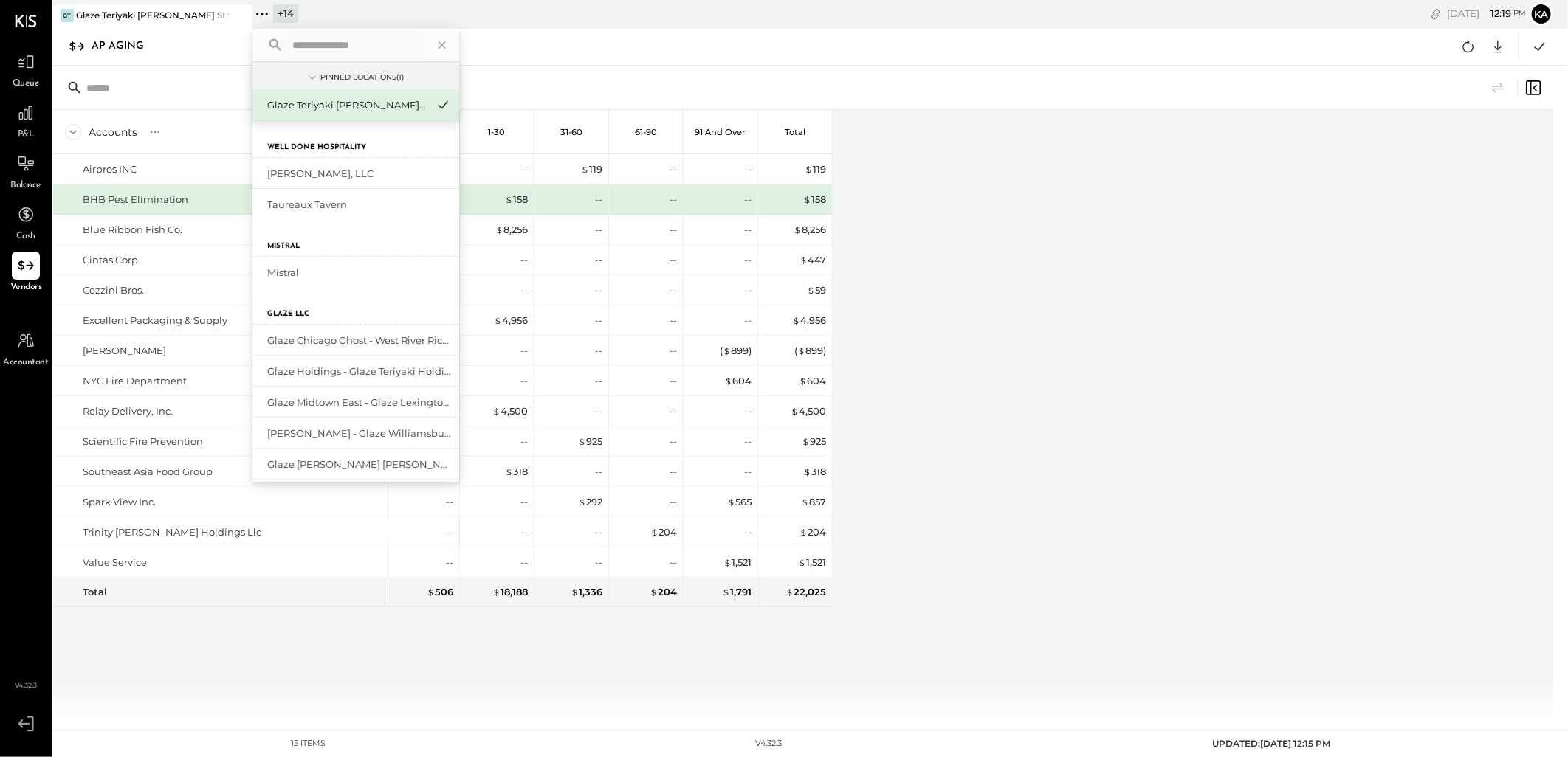
click at [315, 45] on input "text" at bounding box center [355, 45] width 137 height 27
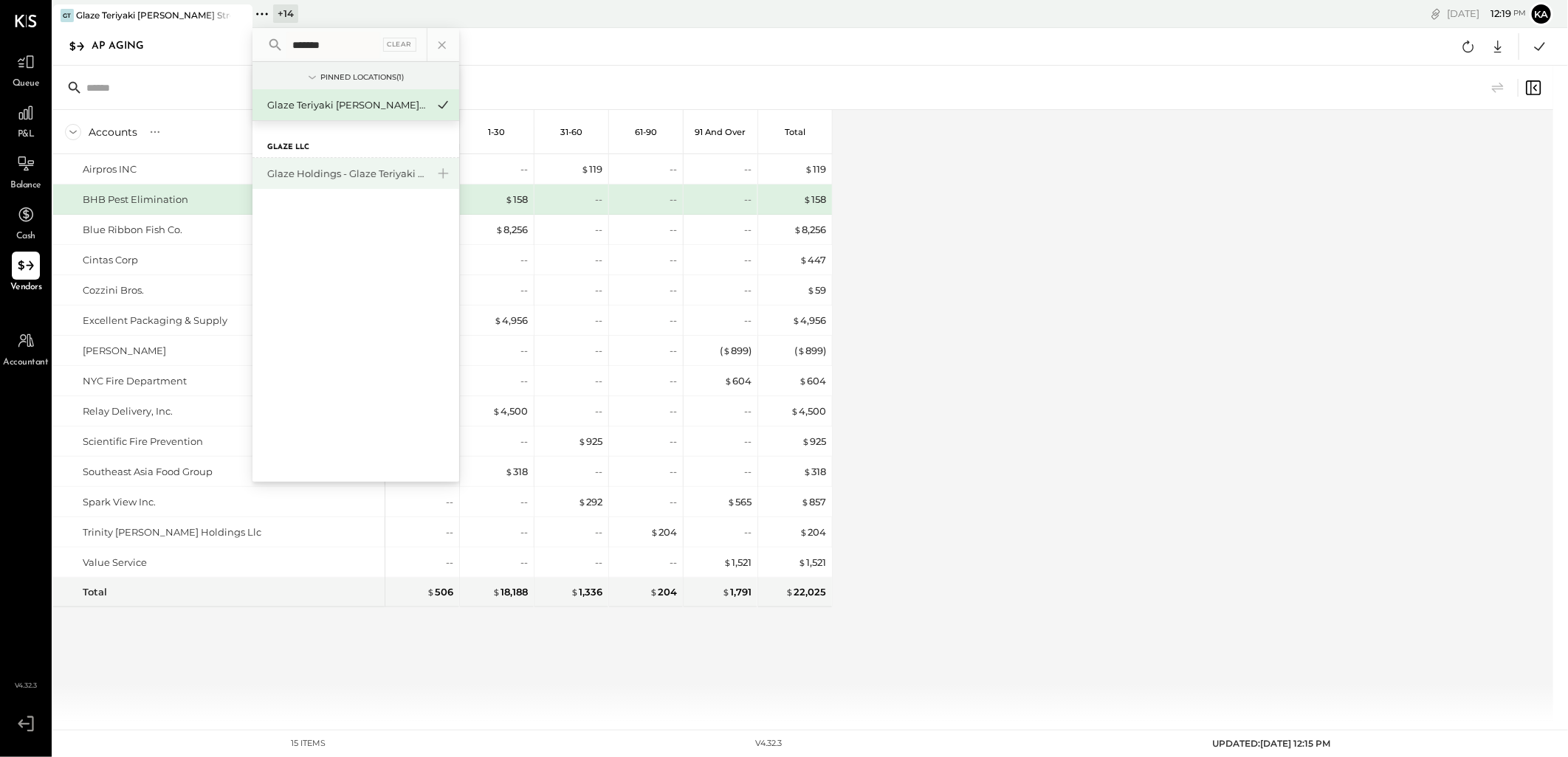
type input "*******"
click at [417, 172] on div "Glaze Holdings - Glaze Teriyaki Holdings LLC" at bounding box center [347, 174] width 159 height 14
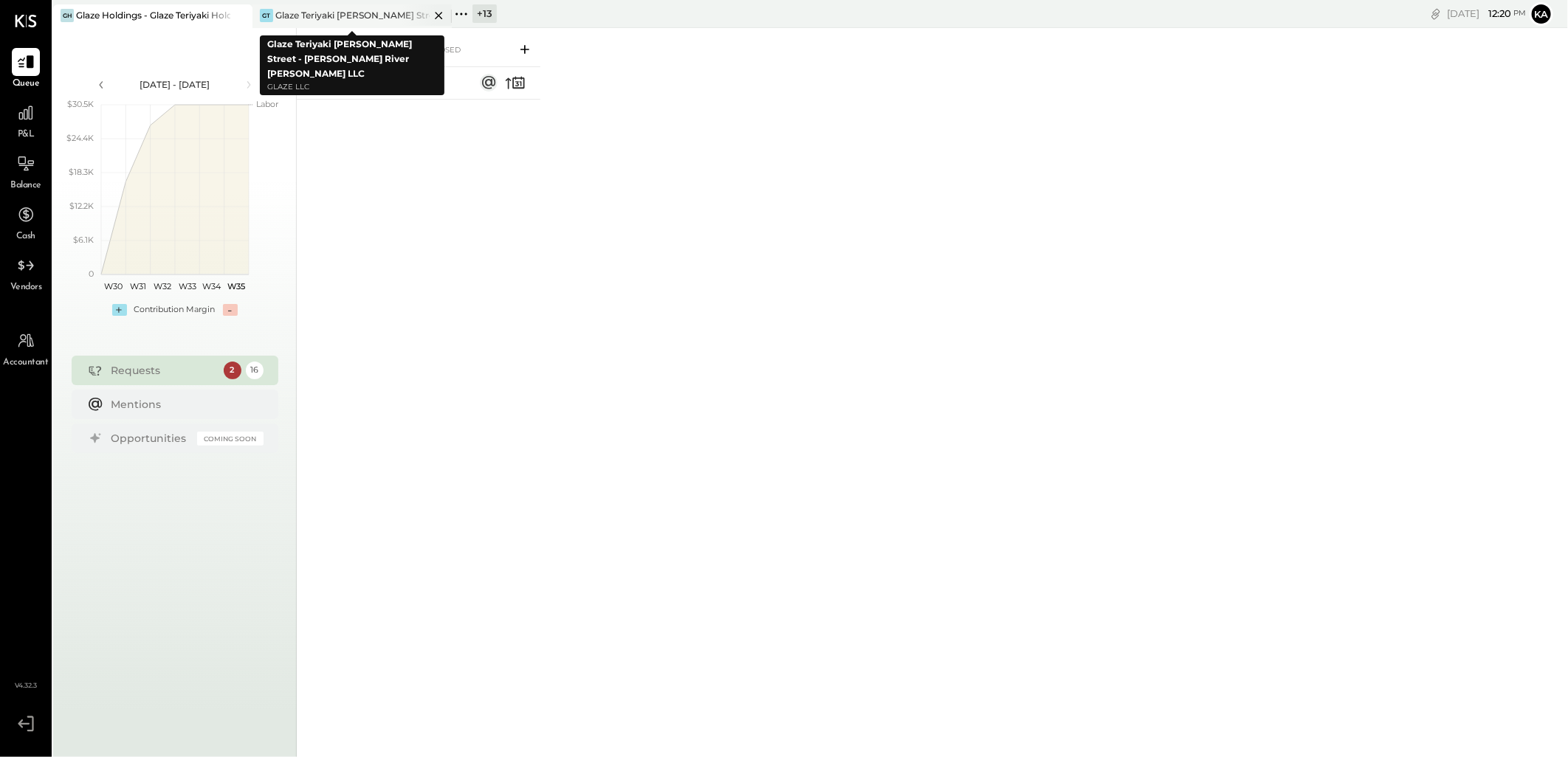
click at [436, 13] on icon at bounding box center [438, 15] width 19 height 18
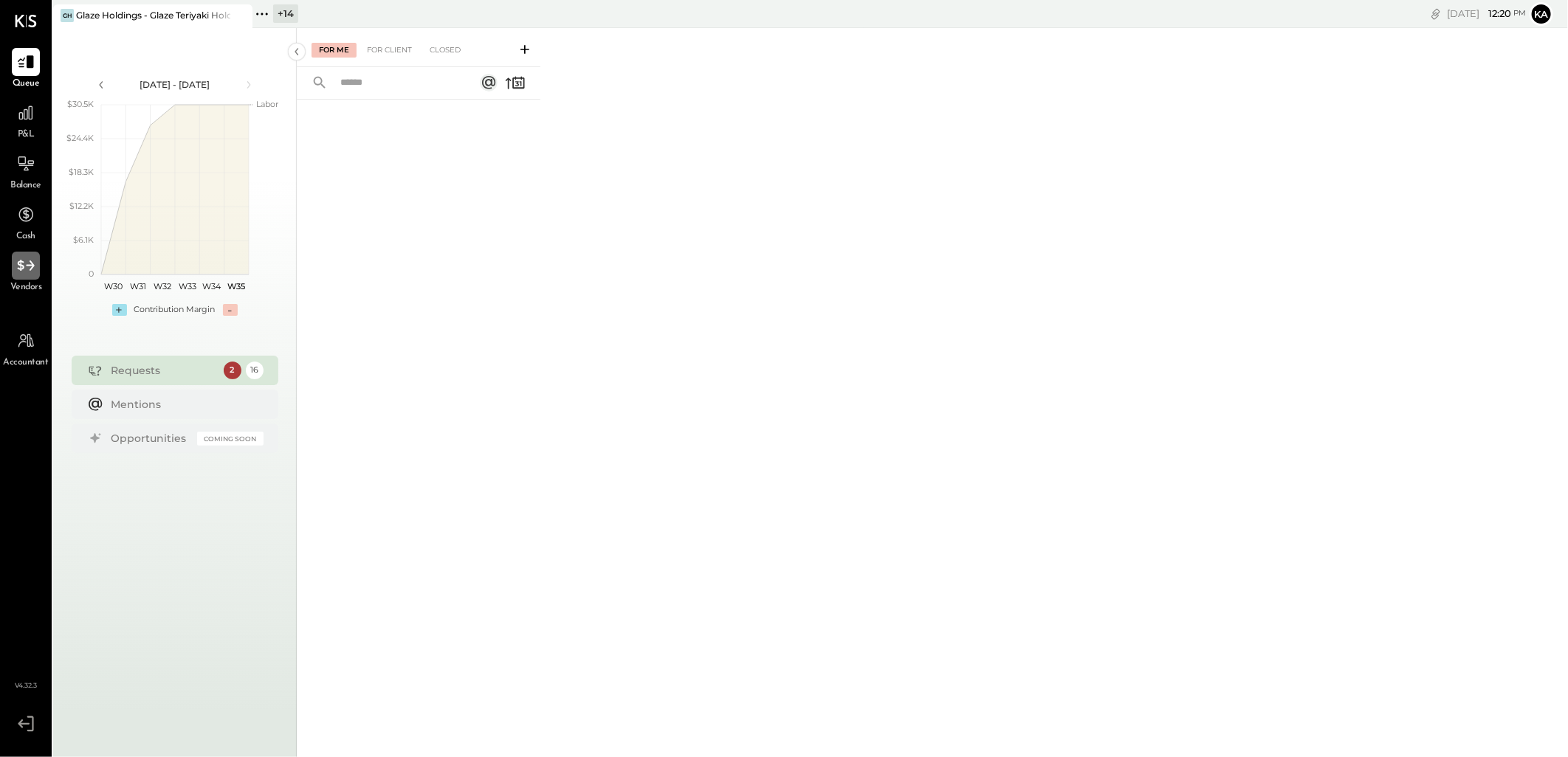
click at [29, 271] on icon at bounding box center [26, 266] width 20 height 20
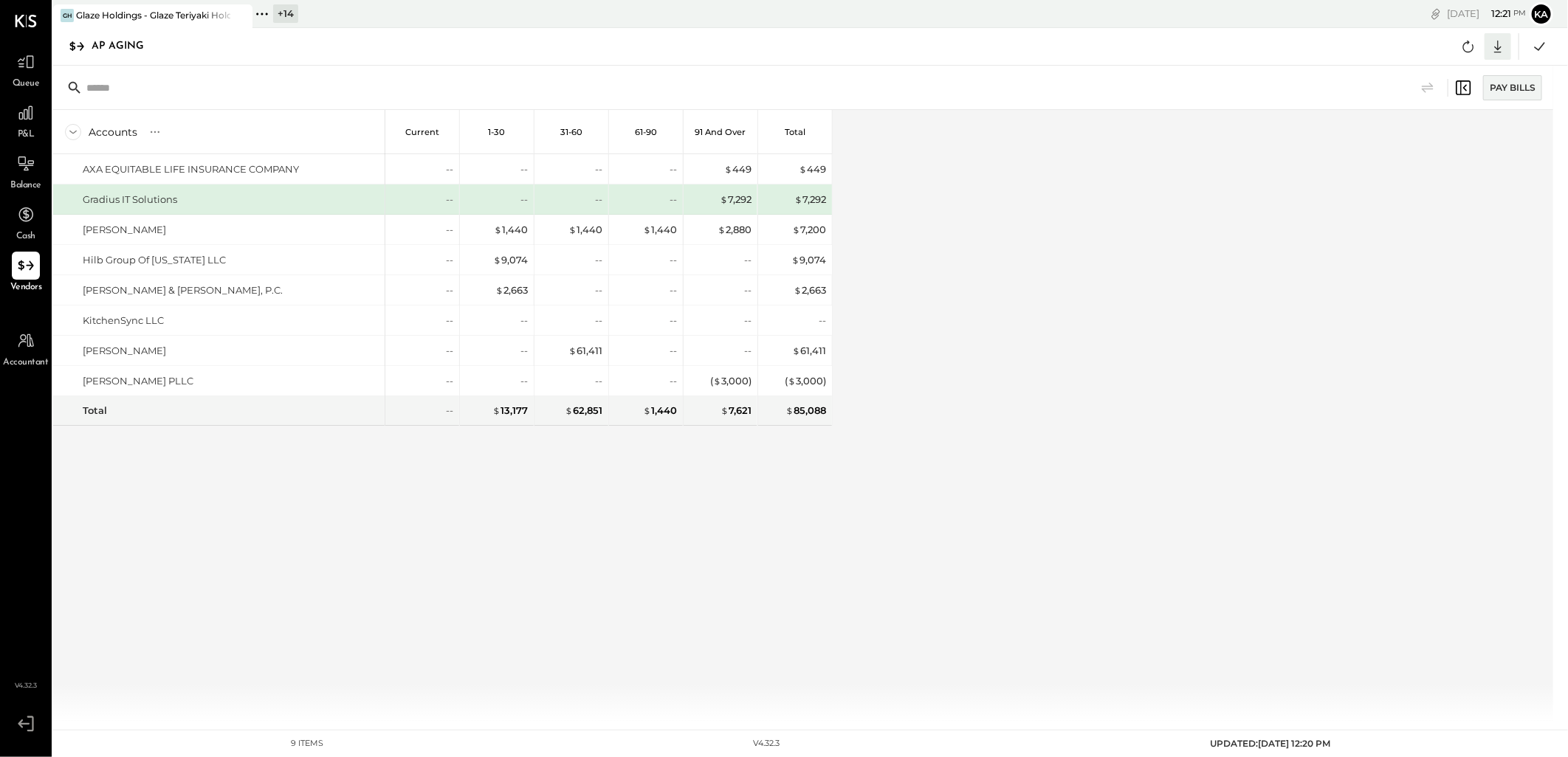
click at [1502, 45] on icon at bounding box center [1498, 47] width 20 height 20
click at [1444, 128] on div "Excel" at bounding box center [1452, 132] width 118 height 31
click at [854, 458] on div "Accounts S % GL Current 1-30 31-60 61-90 91 and Over Total AXA EQUITABLE LIFE I…" at bounding box center [804, 416] width 1502 height 611
click at [1115, 514] on div "Accounts S % GL Current 1-30 31-60 61-90 91 and Over Total AXA EQUITABLE LIFE I…" at bounding box center [804, 416] width 1502 height 611
click at [260, 13] on icon at bounding box center [262, 14] width 20 height 20
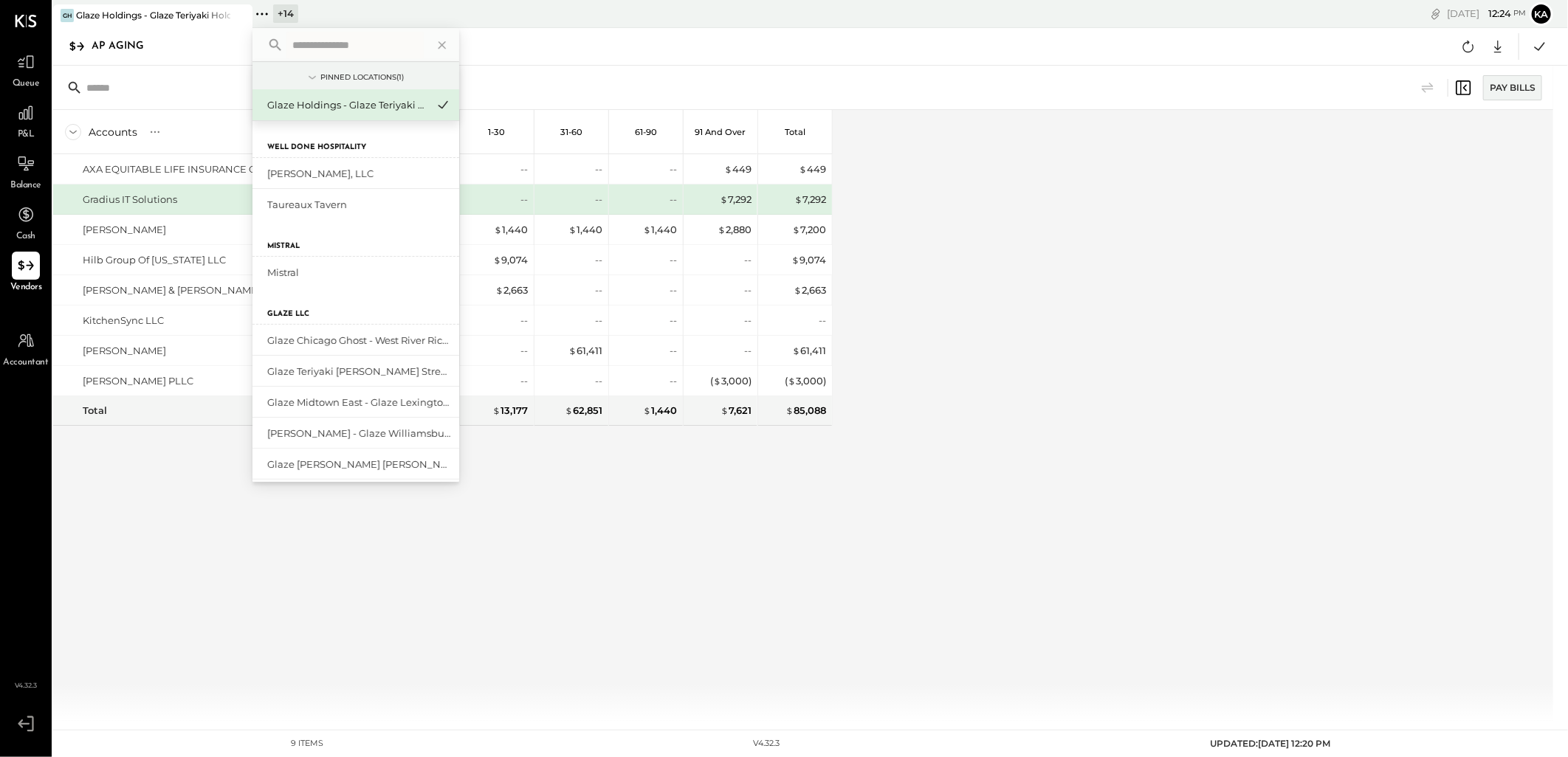
click at [346, 47] on input "text" at bounding box center [355, 45] width 137 height 27
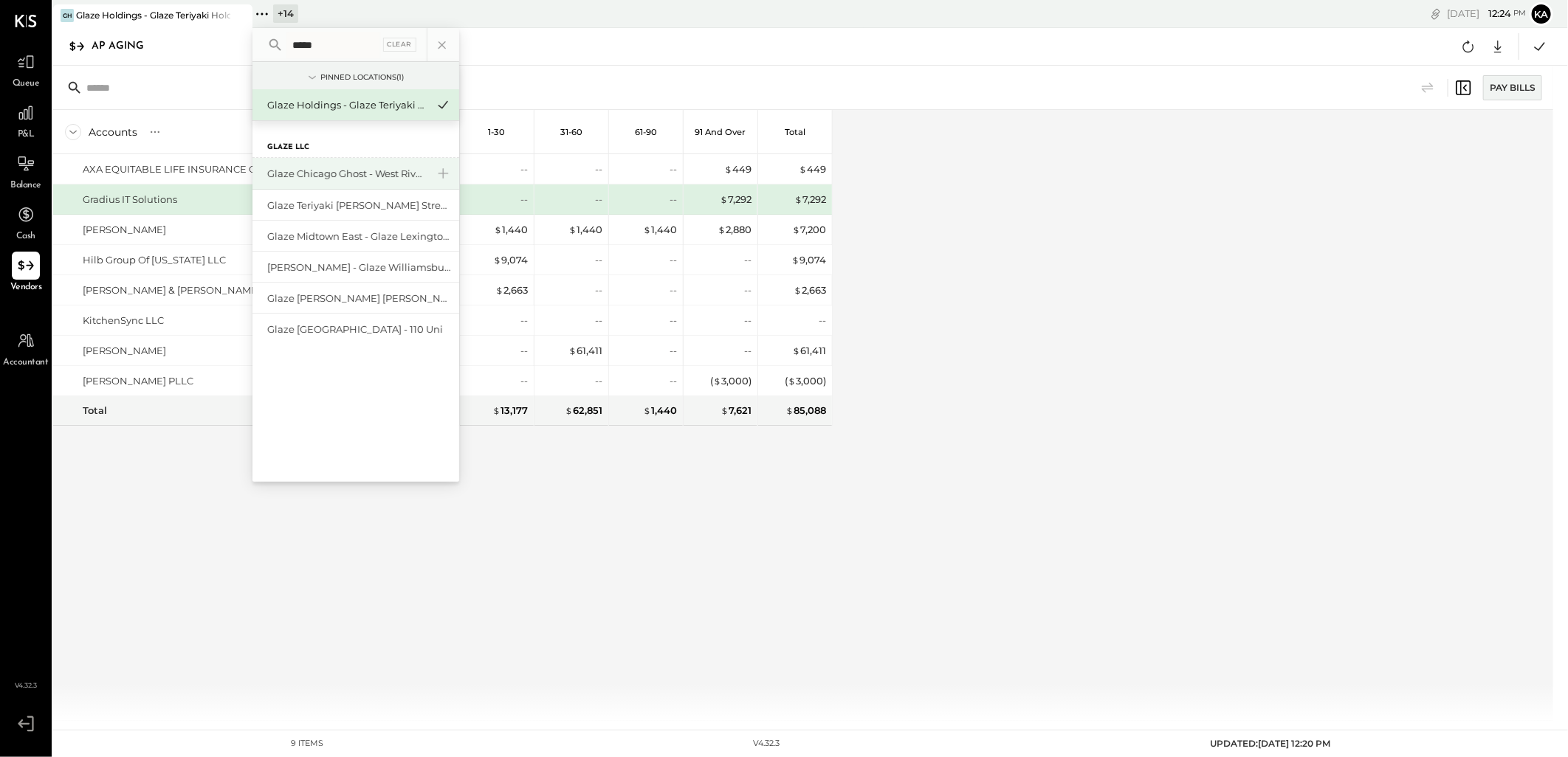
type input "*****"
click at [377, 176] on div "Glaze Chicago Ghost - West River Rice LLC" at bounding box center [347, 174] width 159 height 14
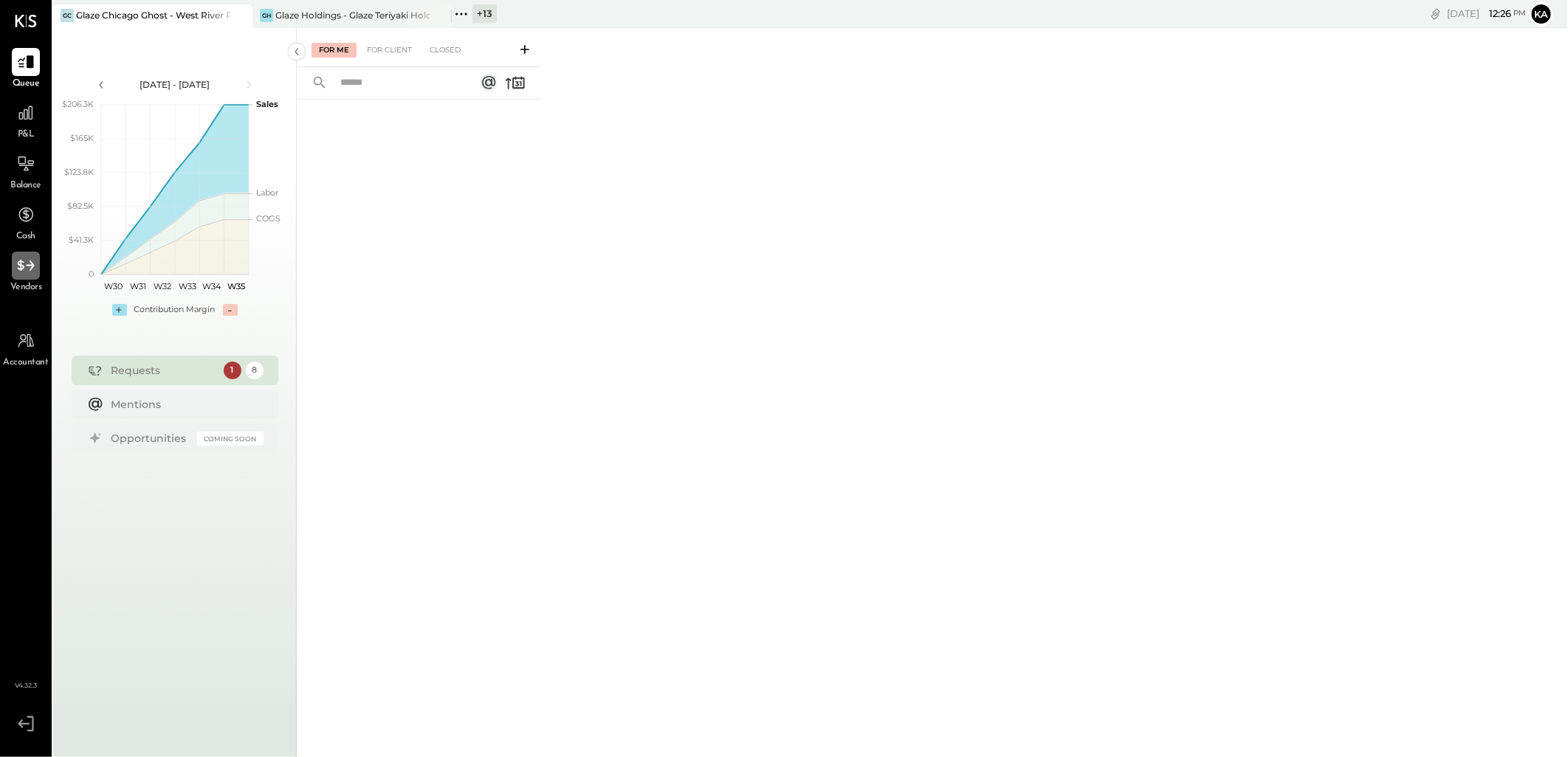
click at [24, 271] on icon at bounding box center [26, 266] width 20 height 20
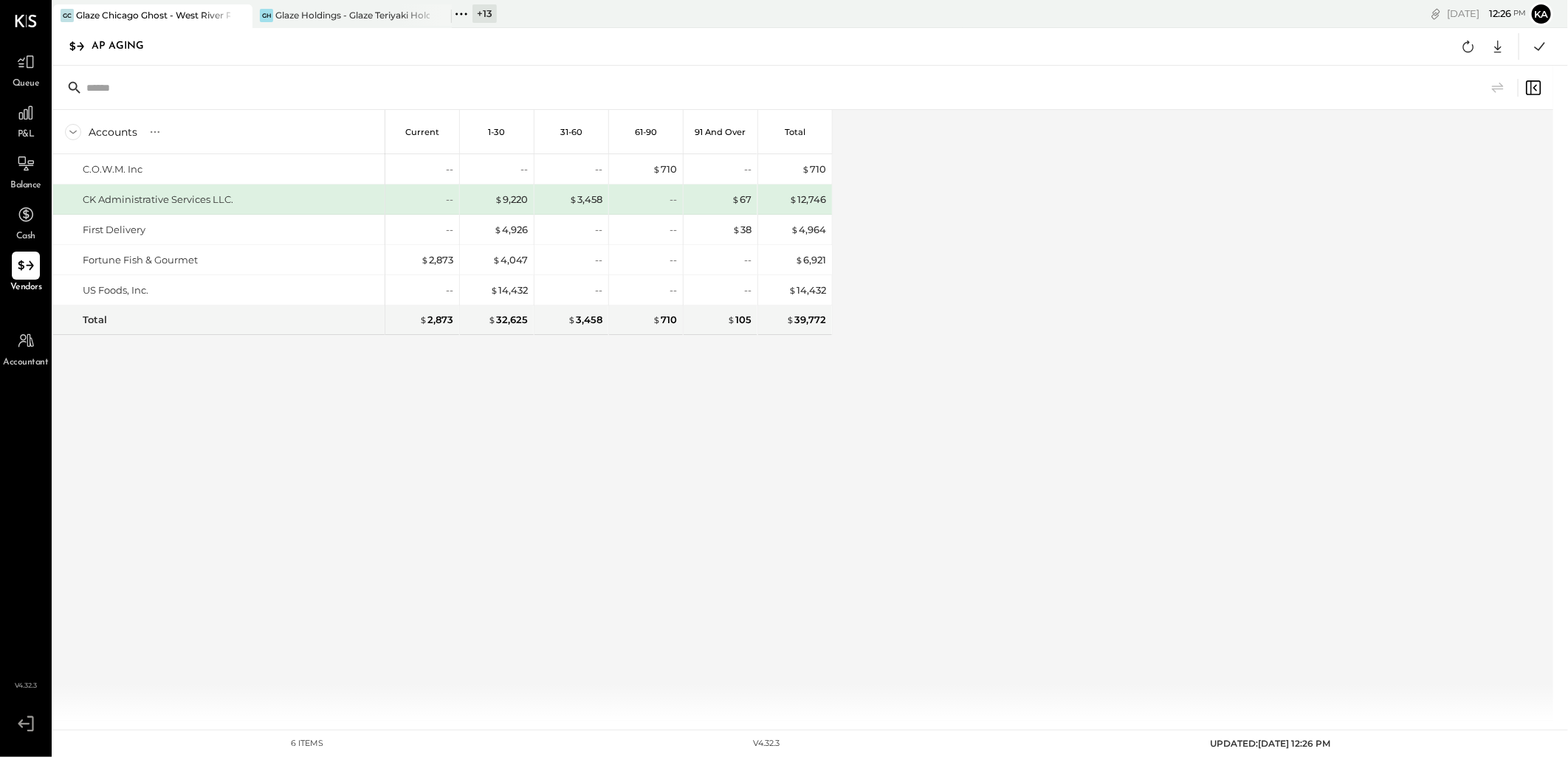
click at [404, 442] on div "Accounts S % GL Current 1-30 31-60 61-90 91 and Over Total C.O.W.M. Inc CK Admi…" at bounding box center [443, 416] width 780 height 611
click at [1495, 44] on icon at bounding box center [1498, 47] width 20 height 20
click at [1452, 132] on div "Excel" at bounding box center [1452, 132] width 118 height 31
click at [999, 433] on div "Accounts S % GL Current 1-30 31-60 61-90 91 and Over Total C.O.W.M. Inc CK Admi…" at bounding box center [804, 416] width 1502 height 611
